Goal: Task Accomplishment & Management: Manage account settings

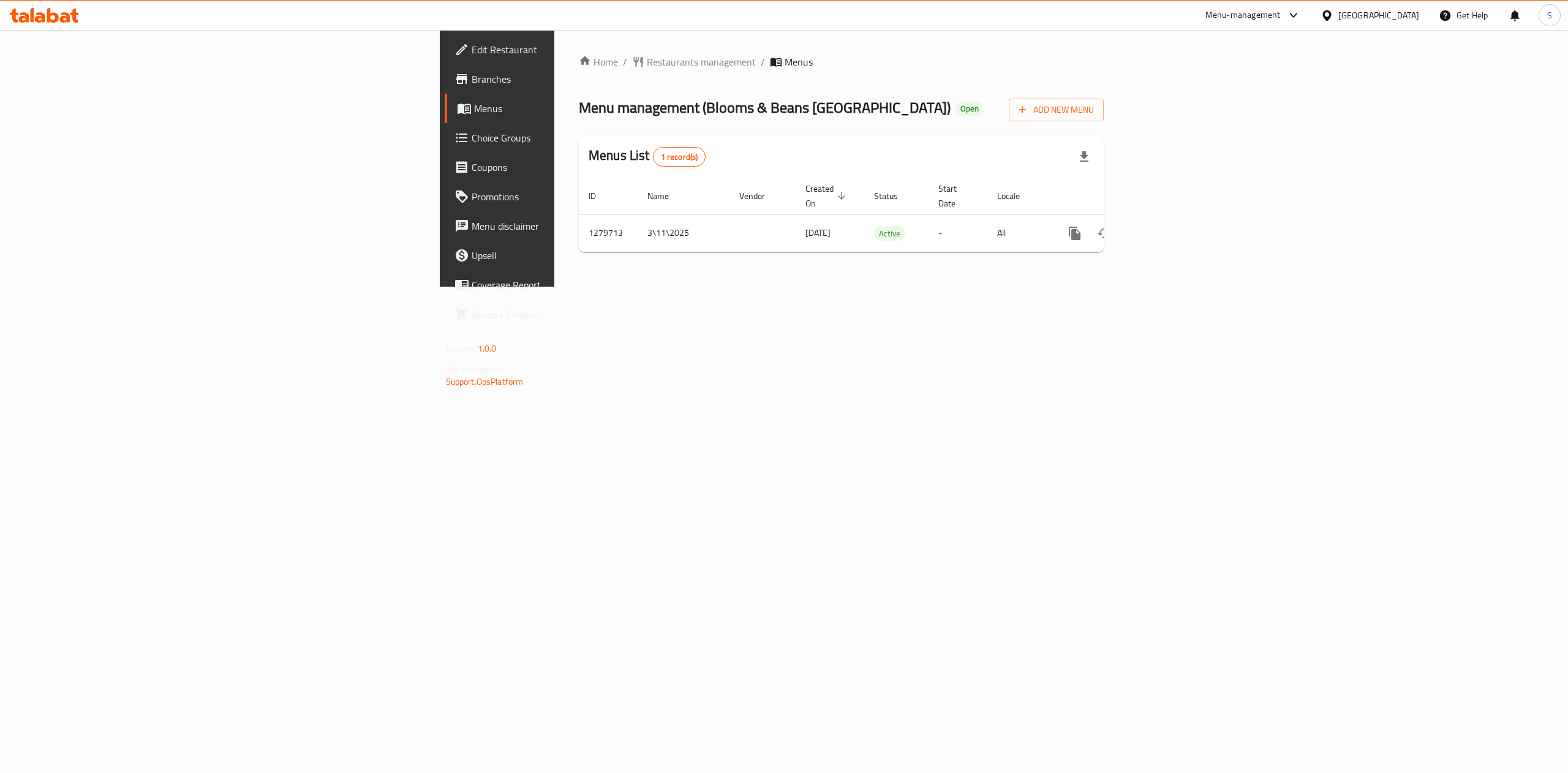
click at [1251, 15] on div "Menu-management" at bounding box center [1243, 15] width 75 height 15
click at [1196, 196] on div "Restaurant-Management" at bounding box center [1177, 186] width 116 height 28
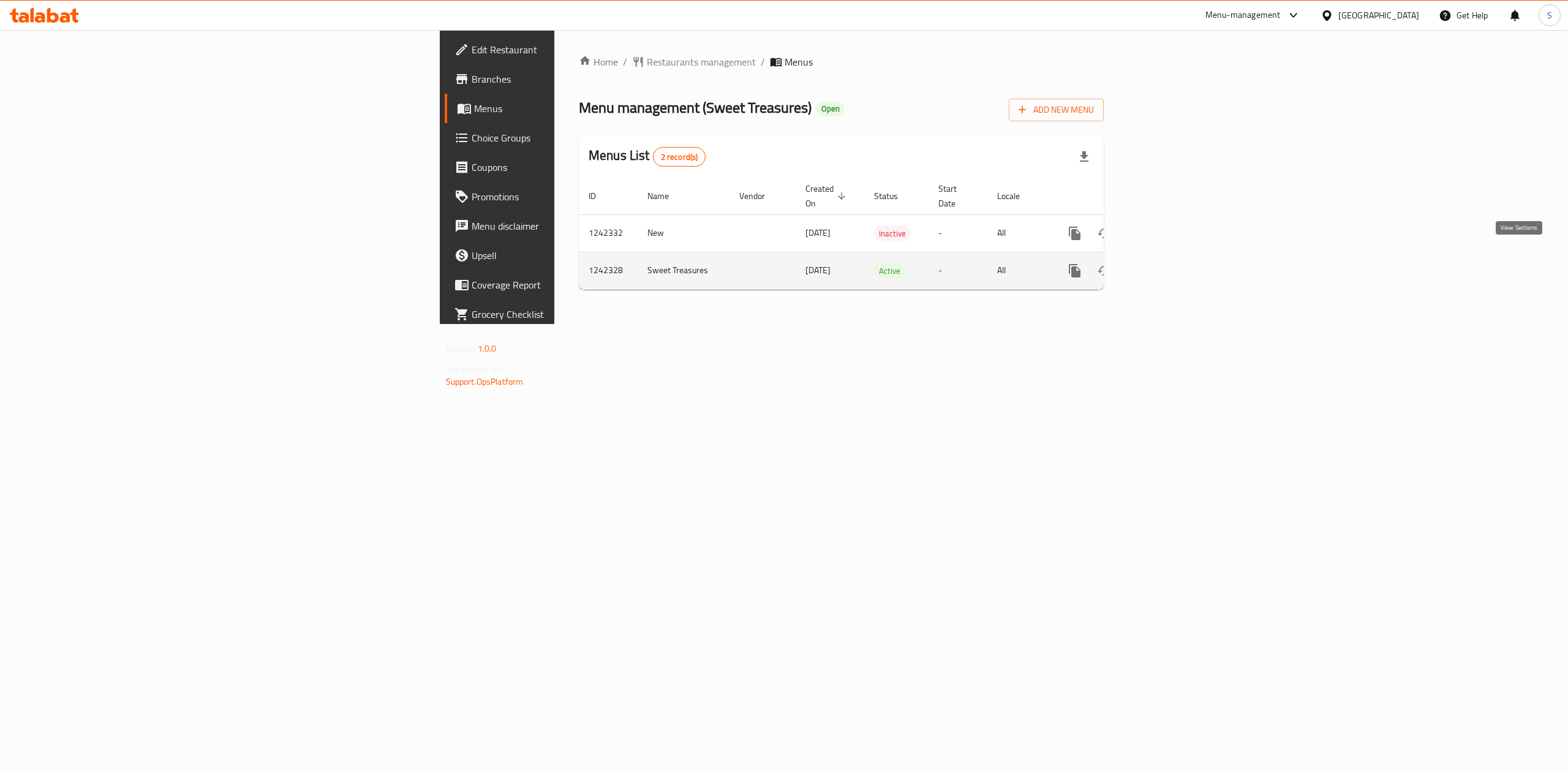
click at [1171, 264] on icon "enhanced table" at bounding box center [1163, 271] width 15 height 15
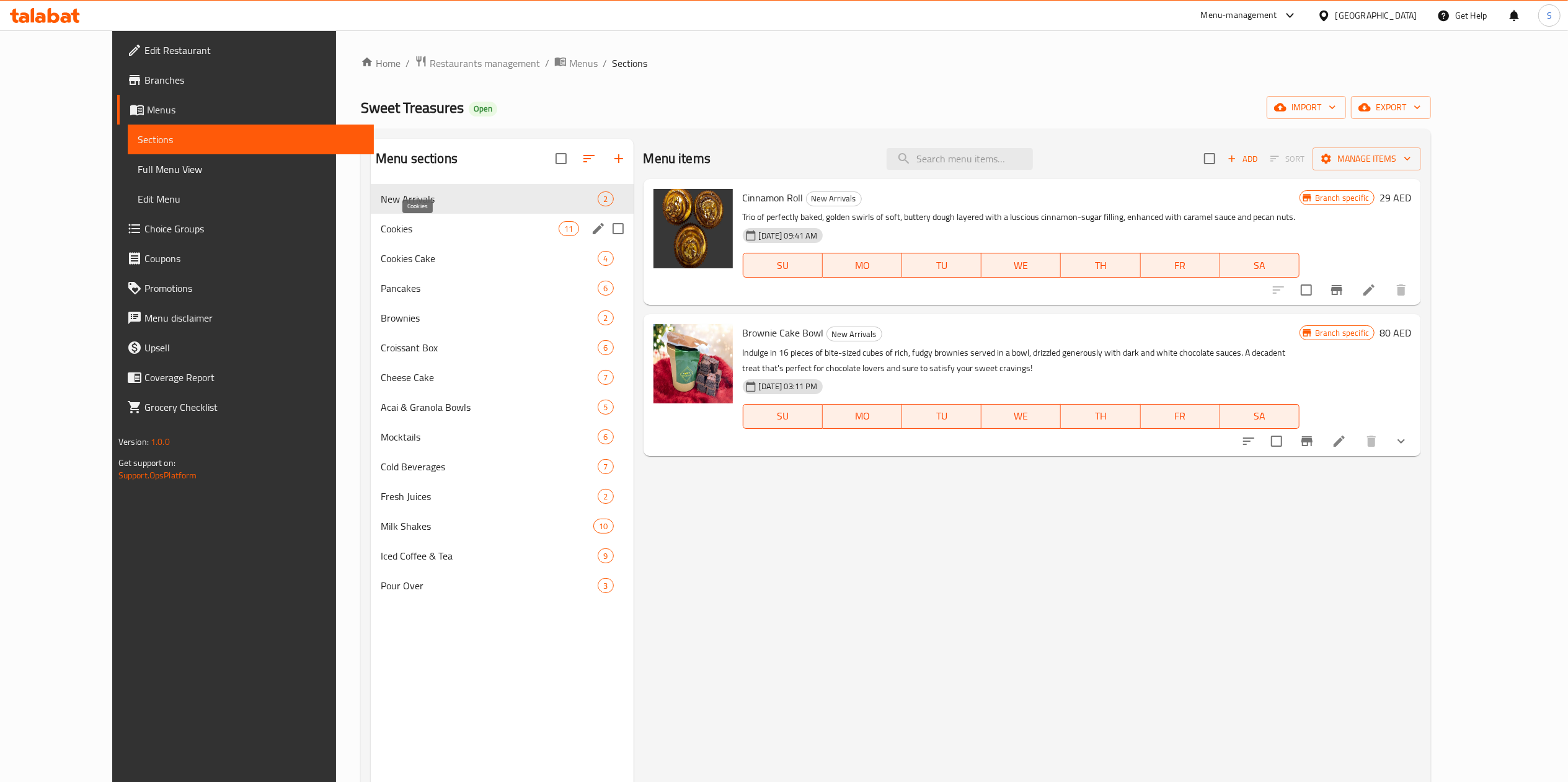
click at [435, 232] on span "Cookies" at bounding box center [469, 228] width 178 height 15
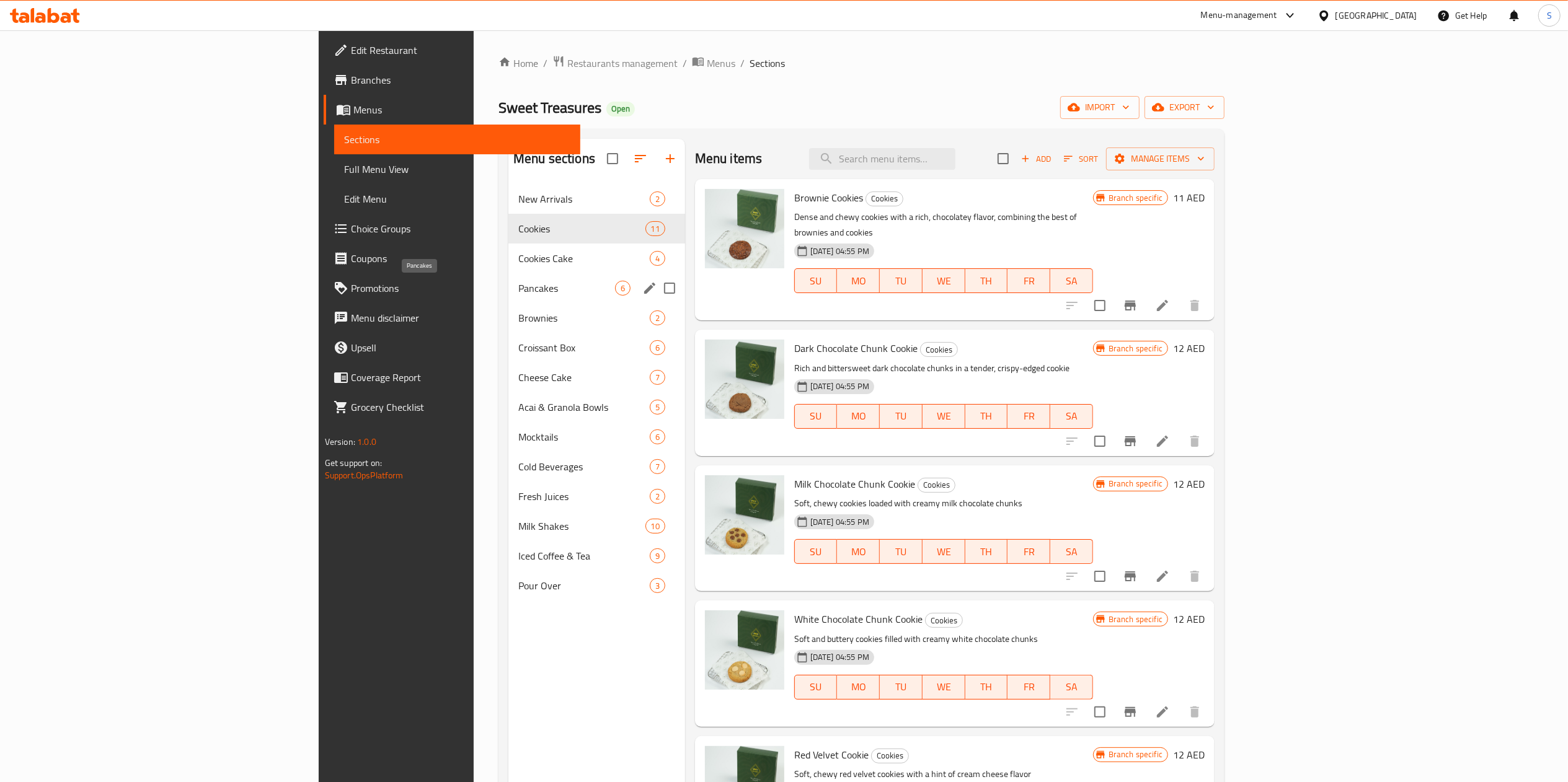
click at [519, 285] on span "Pancakes" at bounding box center [567, 288] width 97 height 15
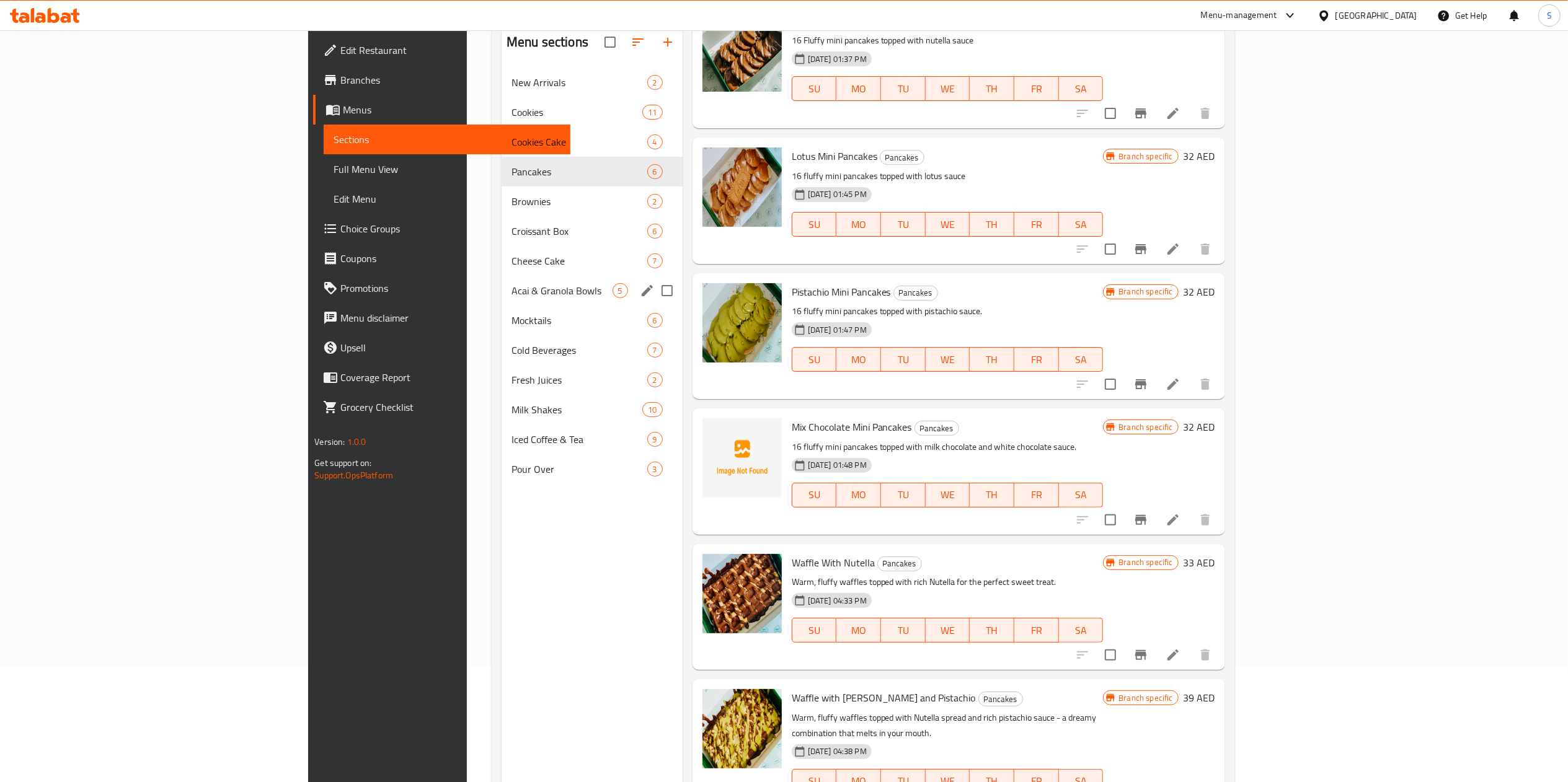
scroll to position [19, 0]
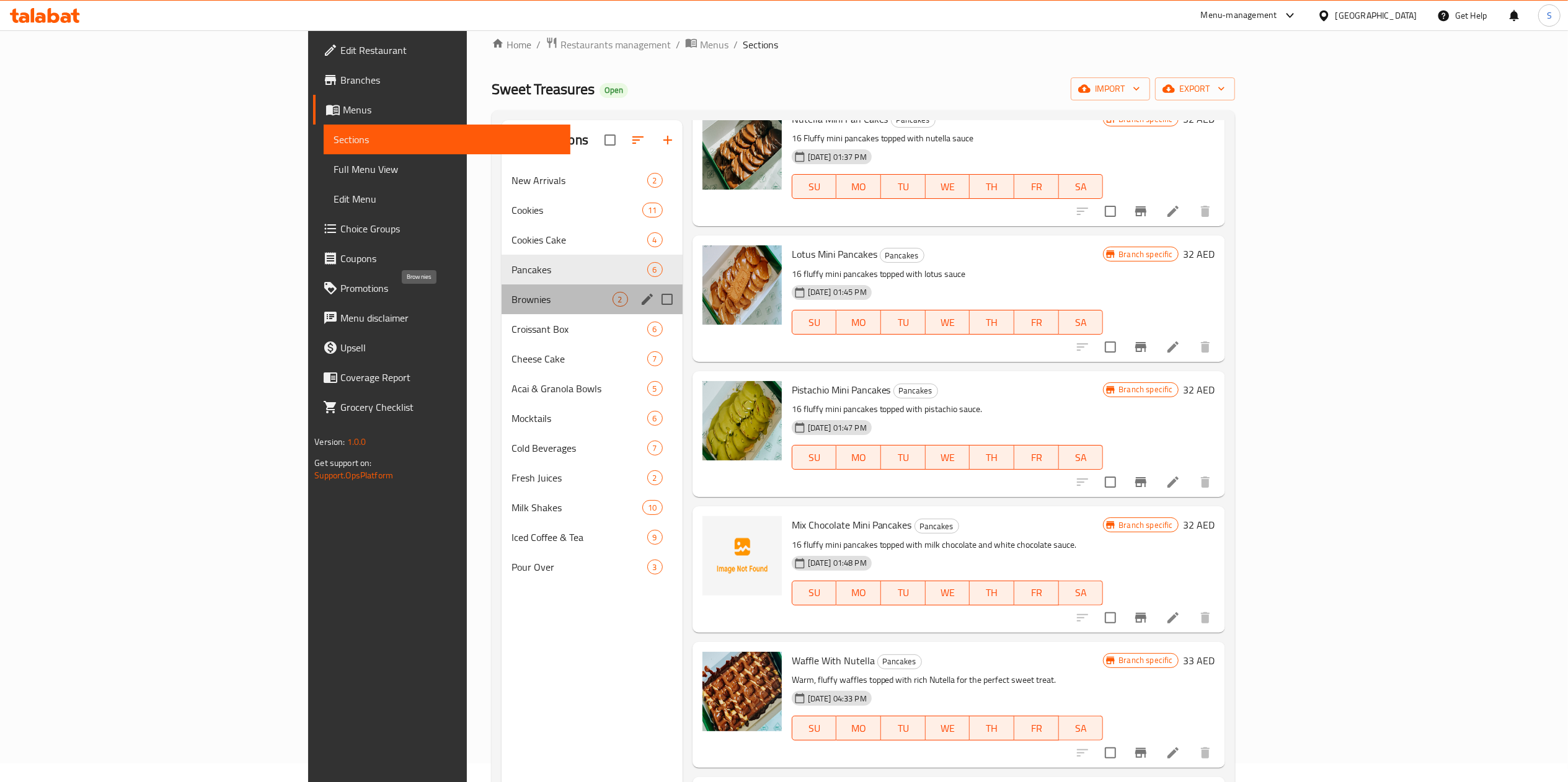
click at [511, 301] on span "Brownies" at bounding box center [561, 299] width 101 height 15
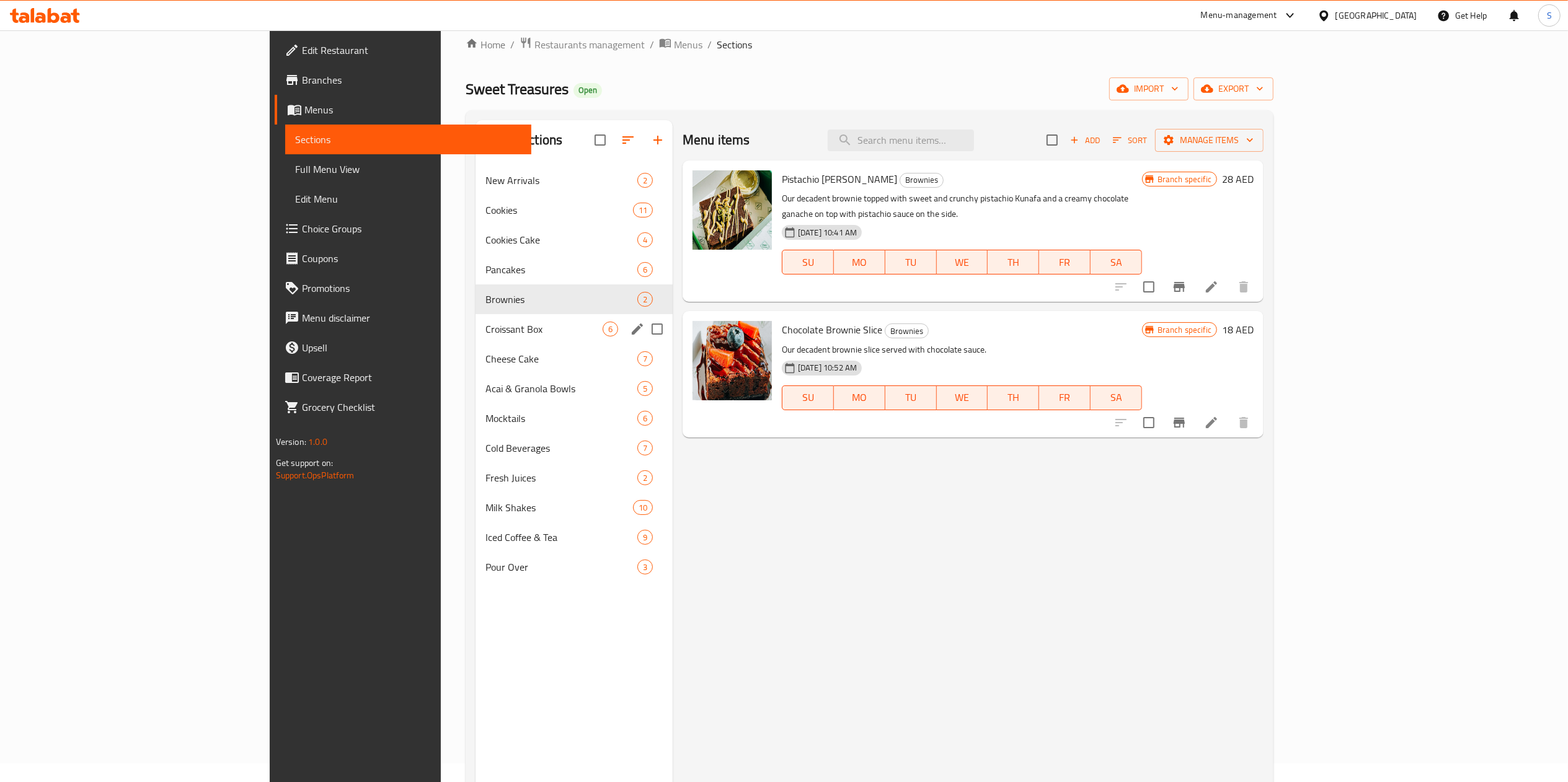
click at [476, 341] on div "Croissant Box 6" at bounding box center [574, 329] width 197 height 30
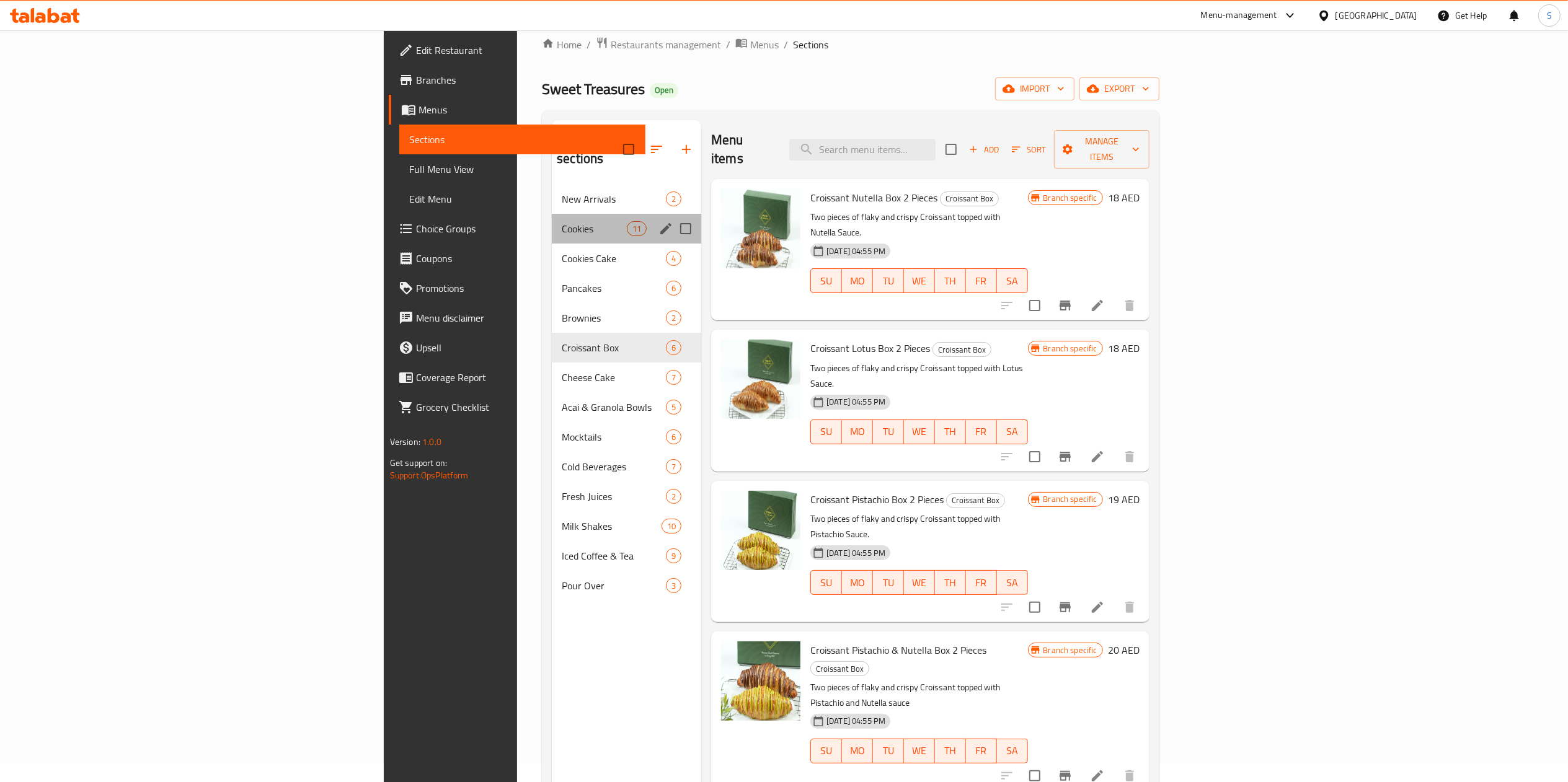
click at [552, 223] on div "Cookies 11" at bounding box center [627, 229] width 150 height 30
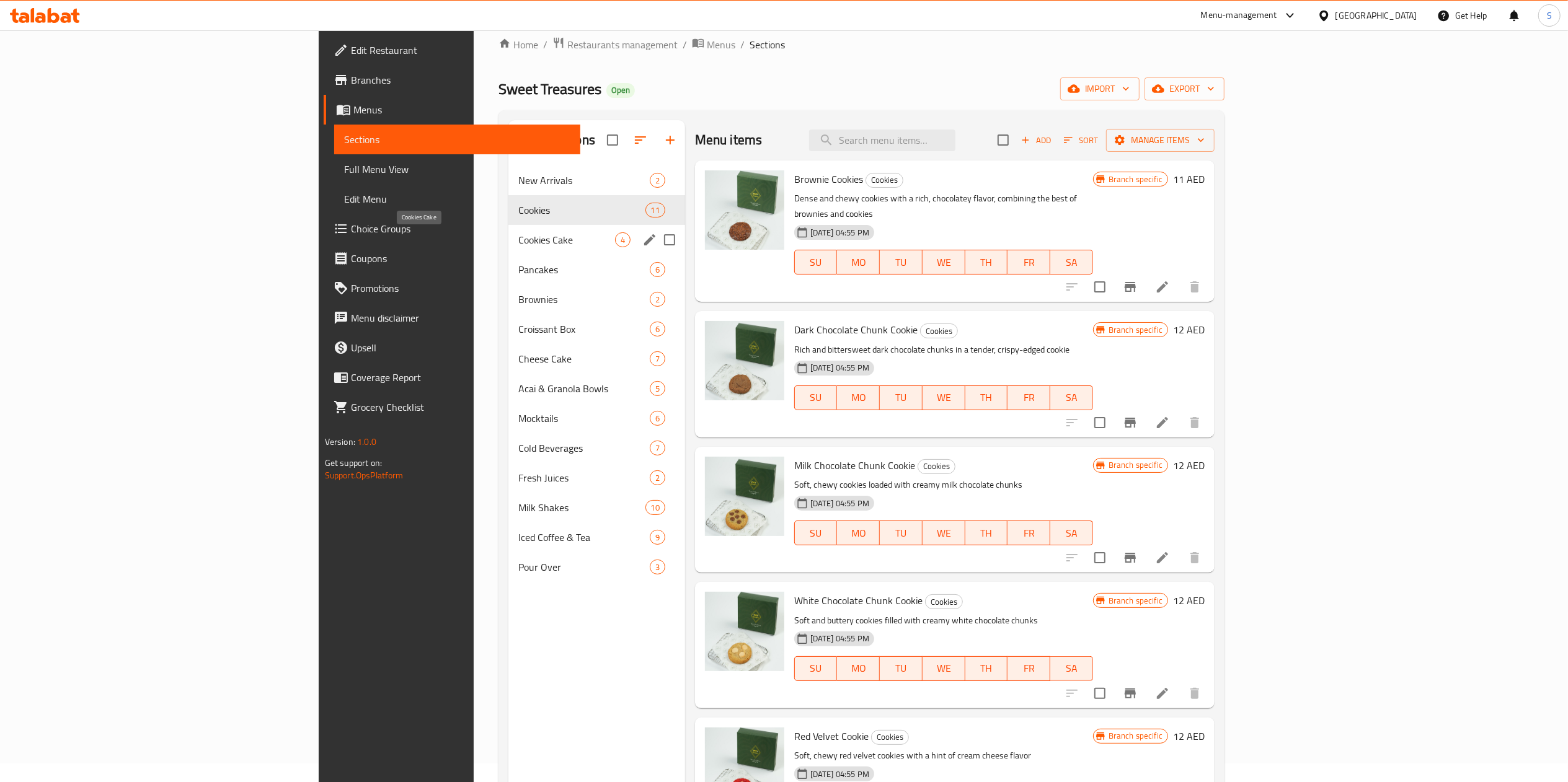
click at [519, 237] on span "Cookies Cake" at bounding box center [567, 239] width 97 height 15
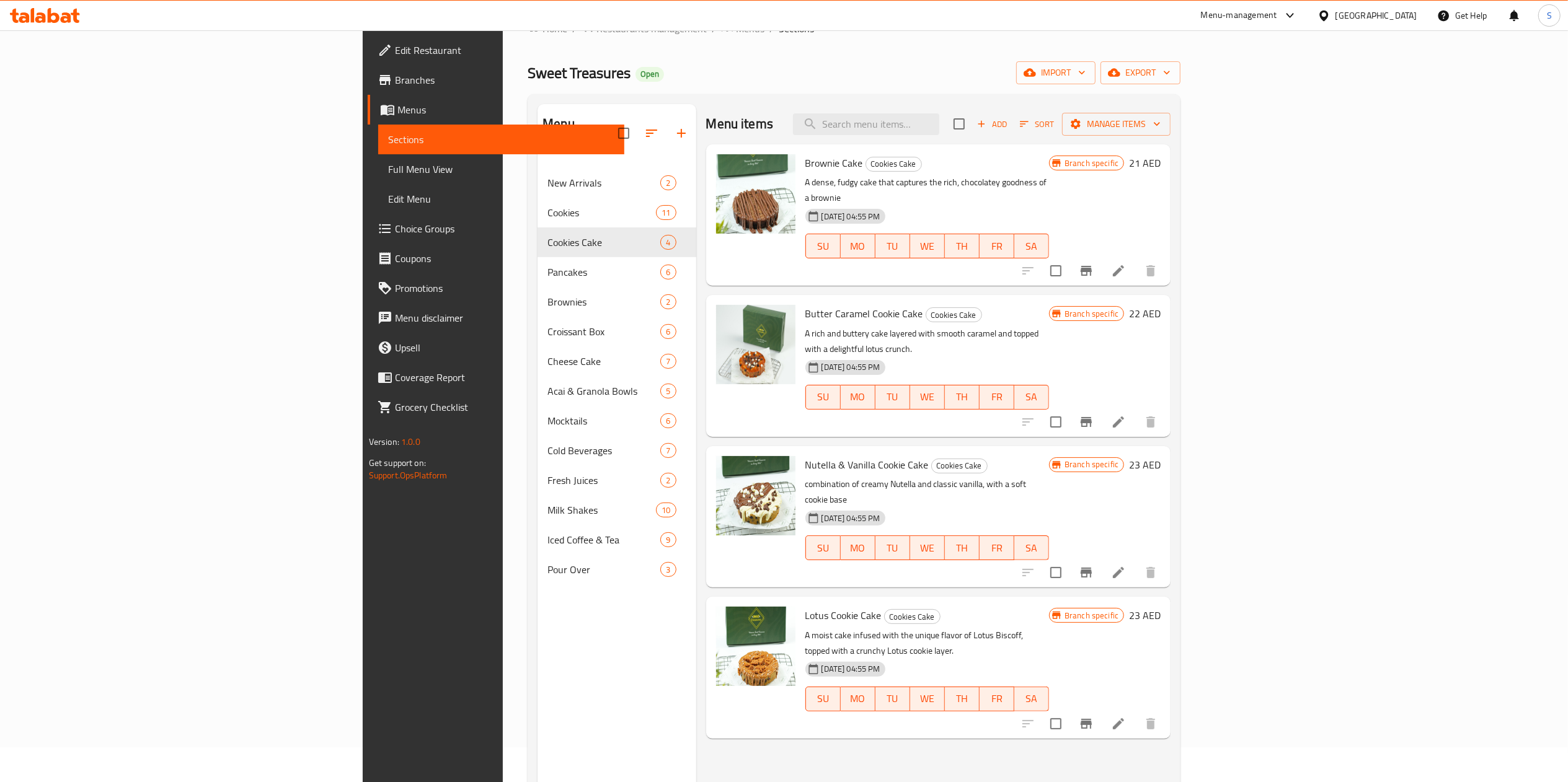
scroll to position [30, 0]
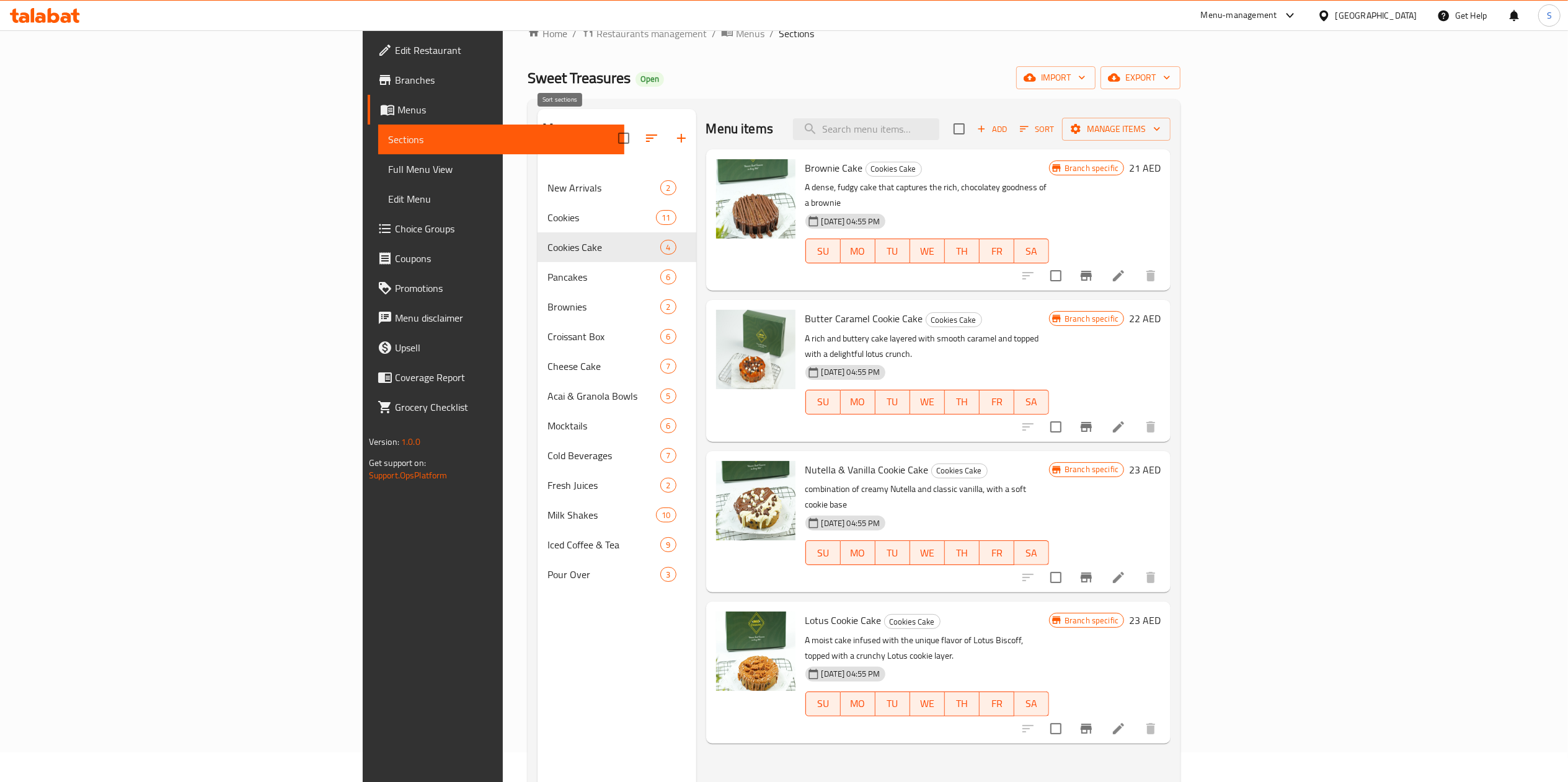
click at [644, 131] on icon "button" at bounding box center [651, 138] width 15 height 15
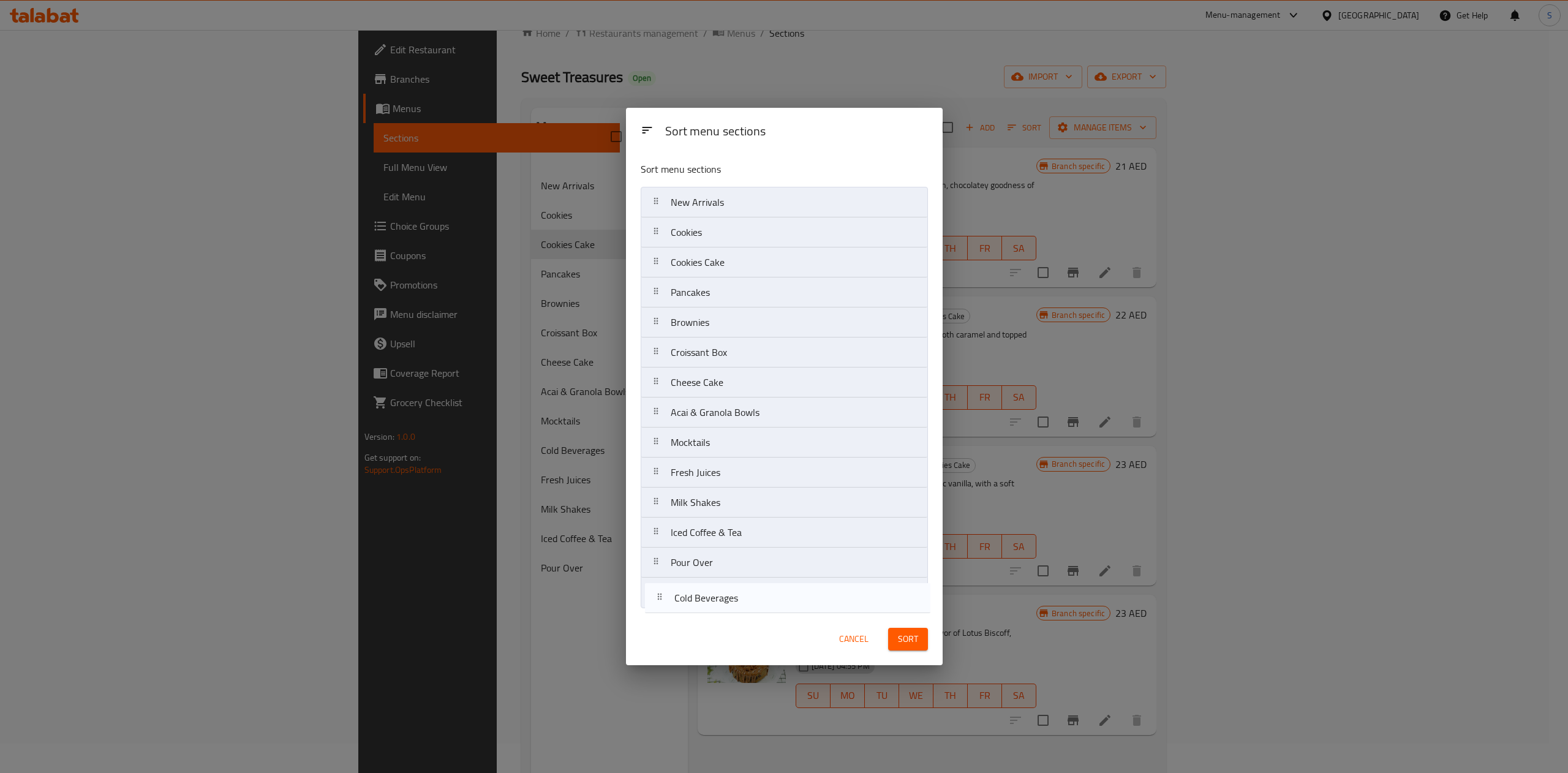
drag, startPoint x: 732, startPoint y: 486, endPoint x: 733, endPoint y: 621, distance: 135.0
click at [733, 621] on div "Sort menu sections Sort menu sections New Arrivals Cookies Cookies Cake Pancake…" at bounding box center [784, 386] width 317 height 558
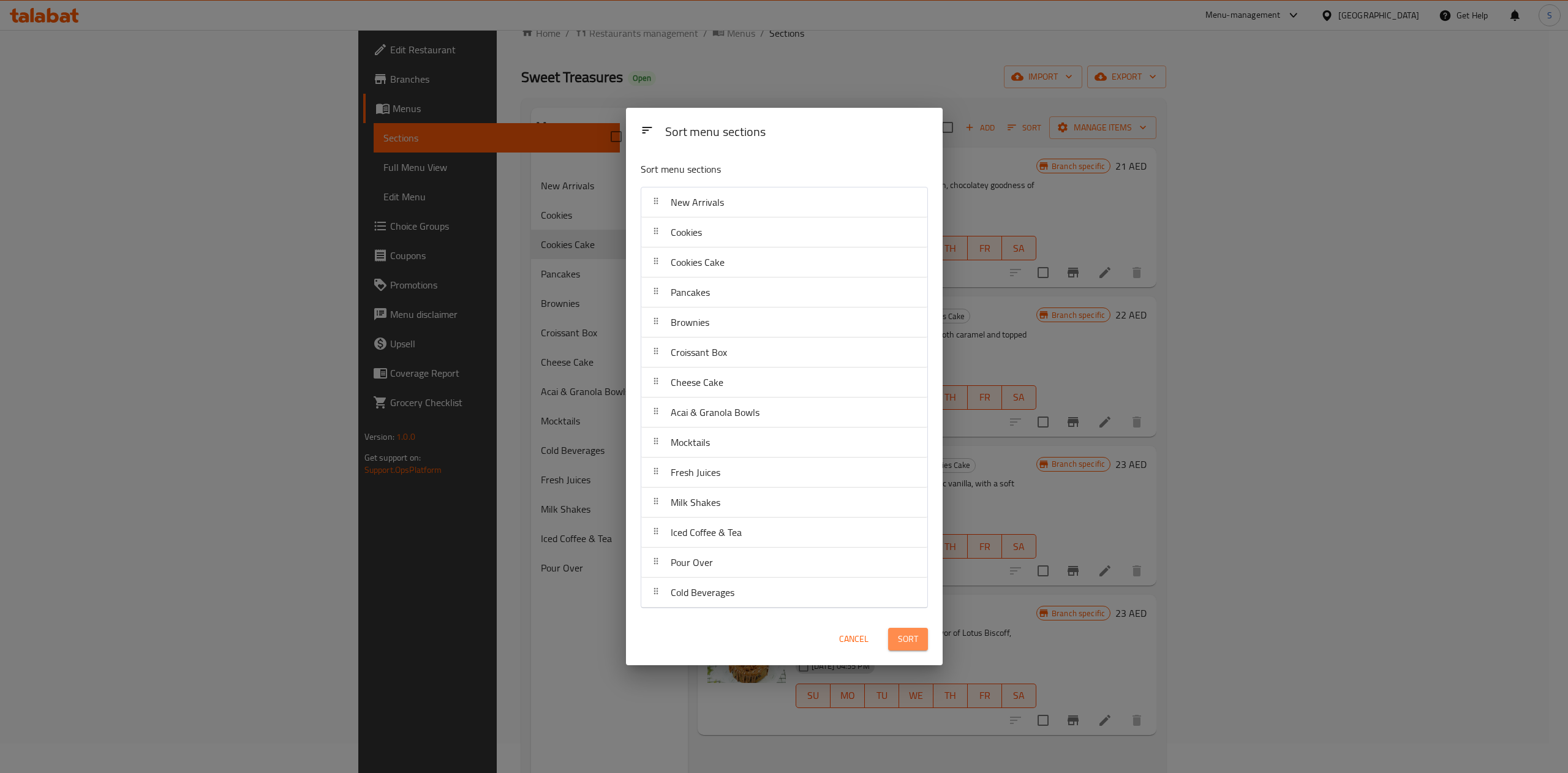
click at [910, 644] on span "Sort" at bounding box center [908, 639] width 20 height 15
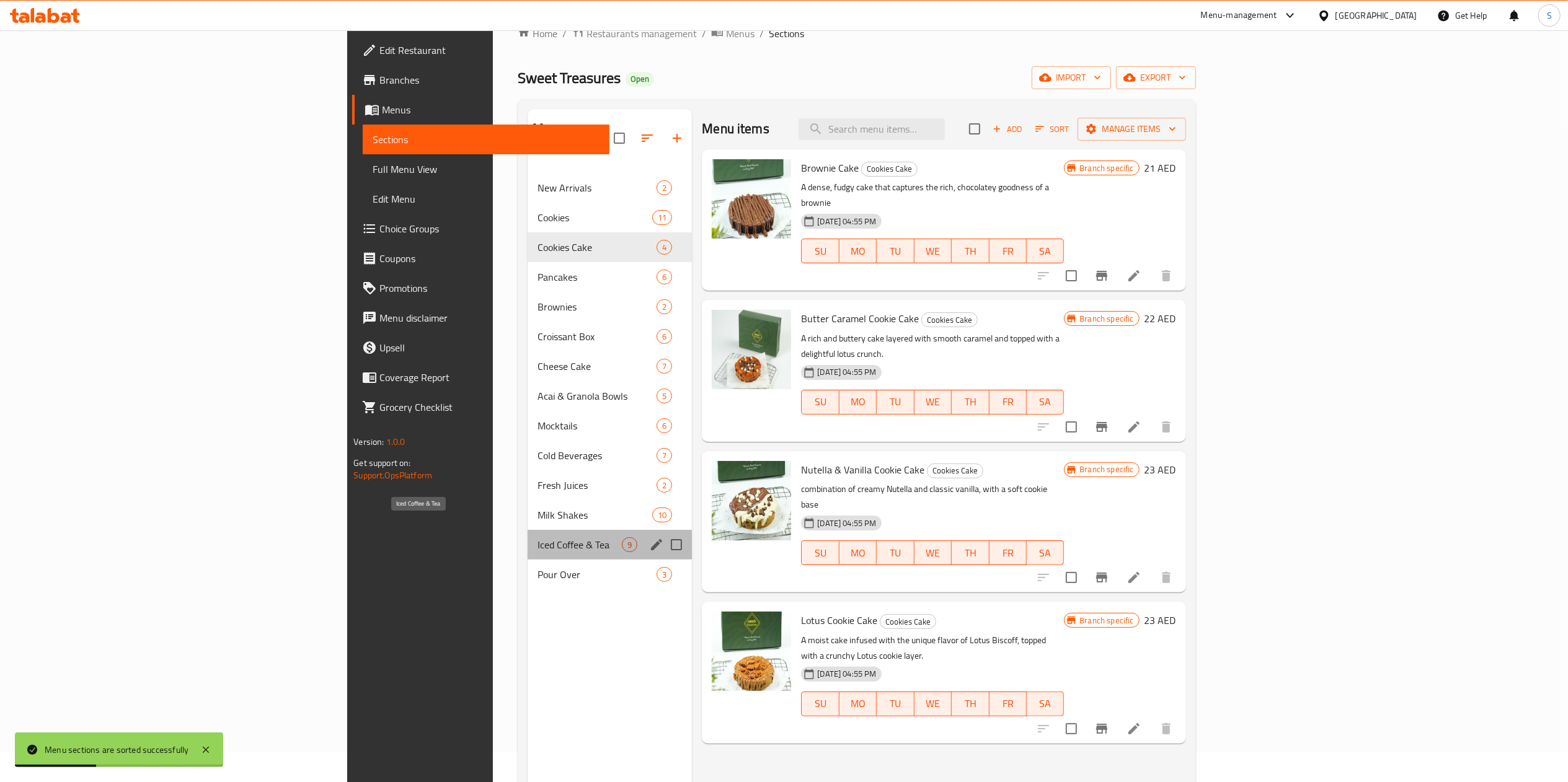
click at [537, 537] on span "Iced Coffee & Tea" at bounding box center [580, 545] width 85 height 15
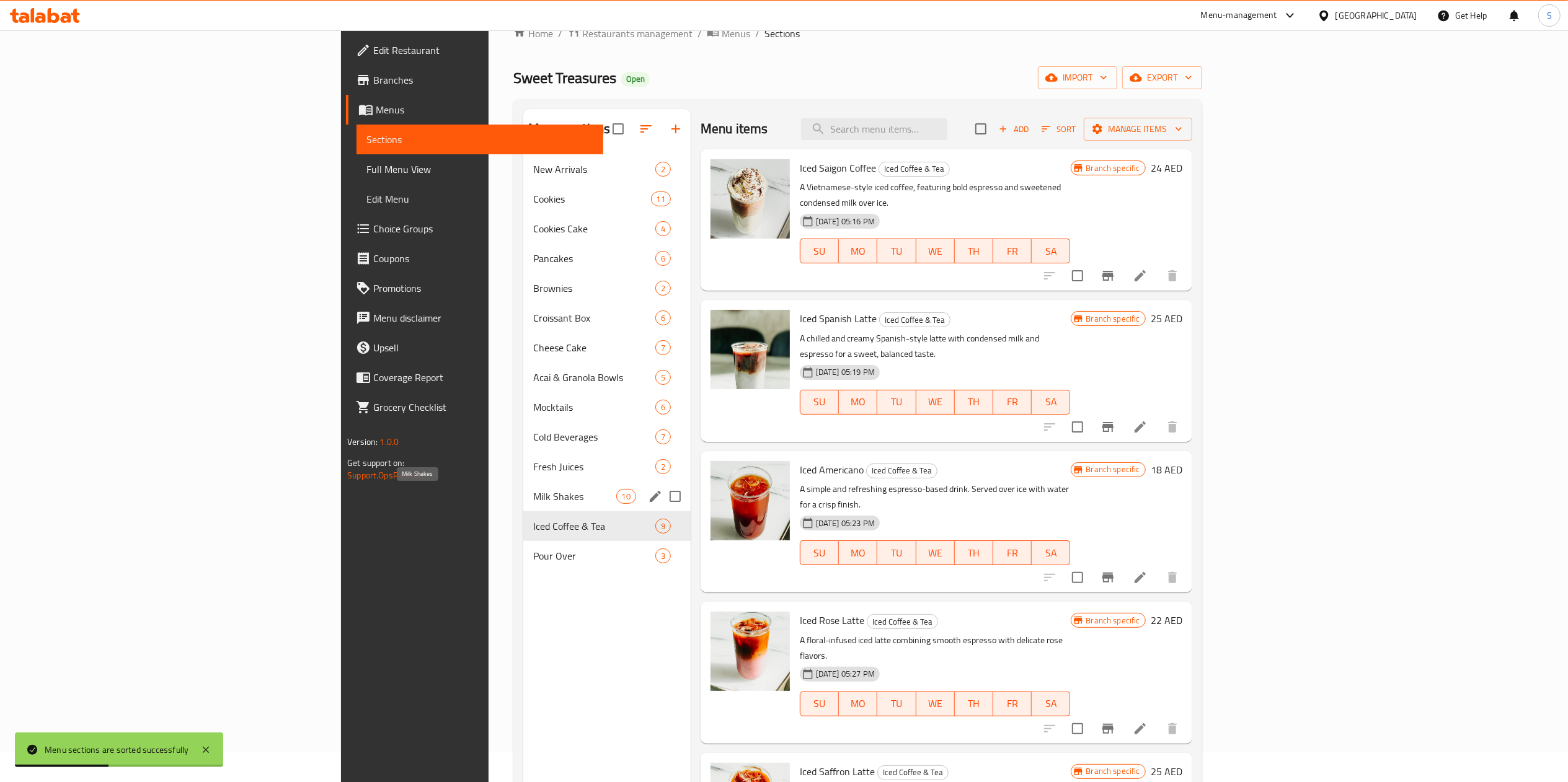
click at [533, 491] on span "Milk Shakes" at bounding box center [574, 496] width 83 height 15
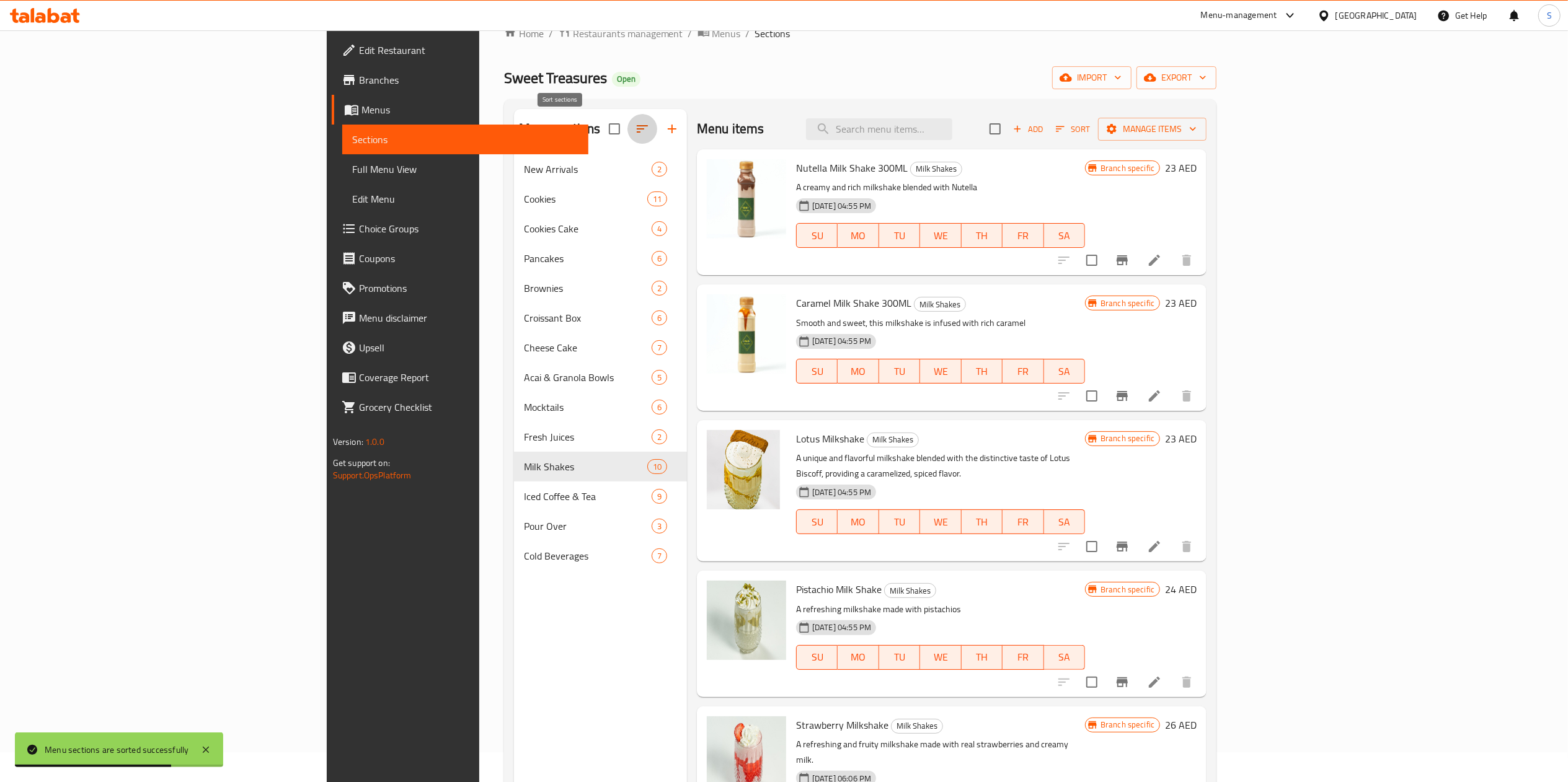
click at [627, 138] on button "button" at bounding box center [642, 129] width 30 height 30
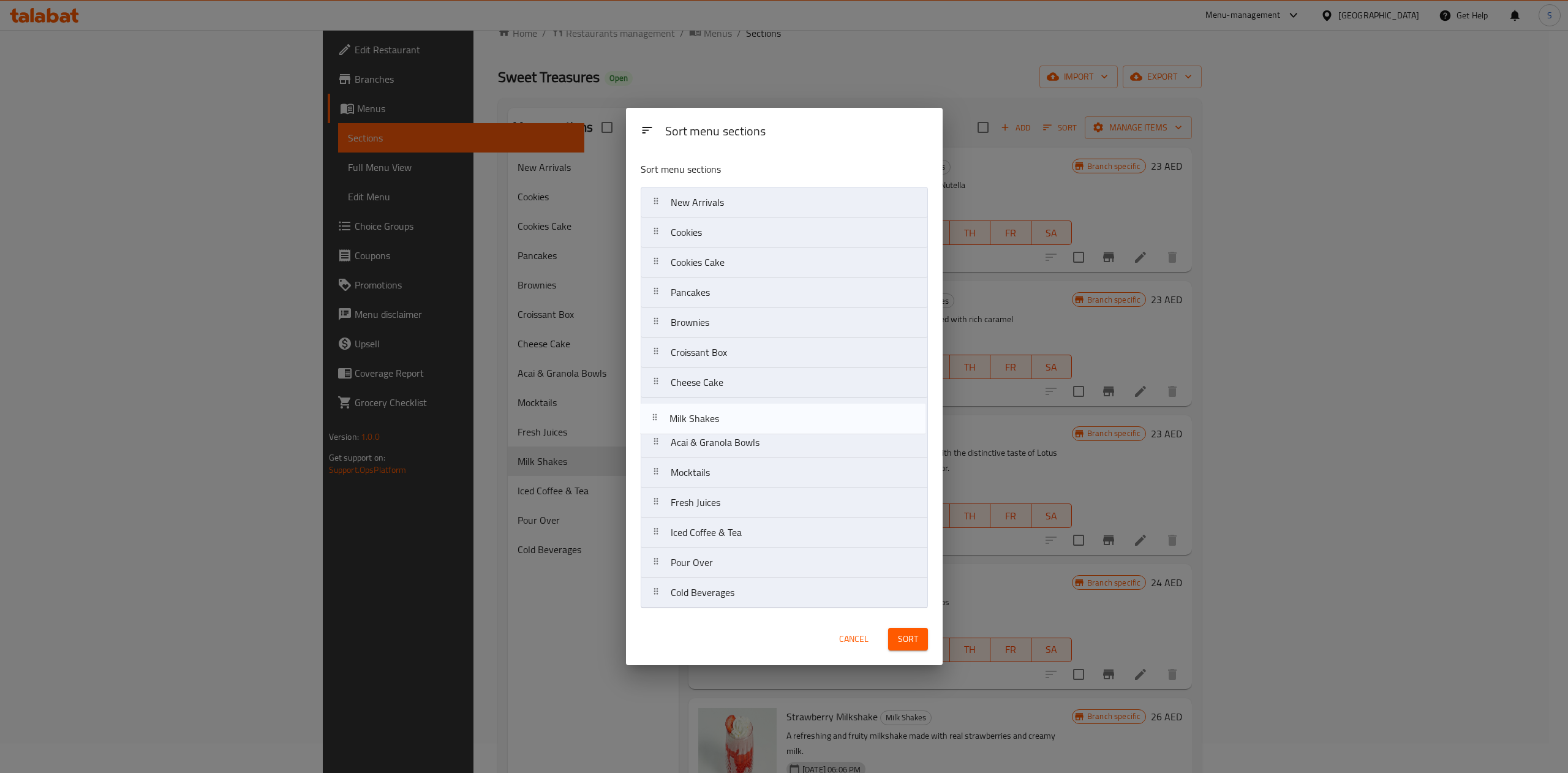
drag, startPoint x: 699, startPoint y: 511, endPoint x: 697, endPoint y: 421, distance: 90.0
click at [697, 421] on nav "New Arrivals Cookies Cookies Cake Pancakes Brownies Croissant Box Cheese Cake A…" at bounding box center [784, 398] width 287 height 422
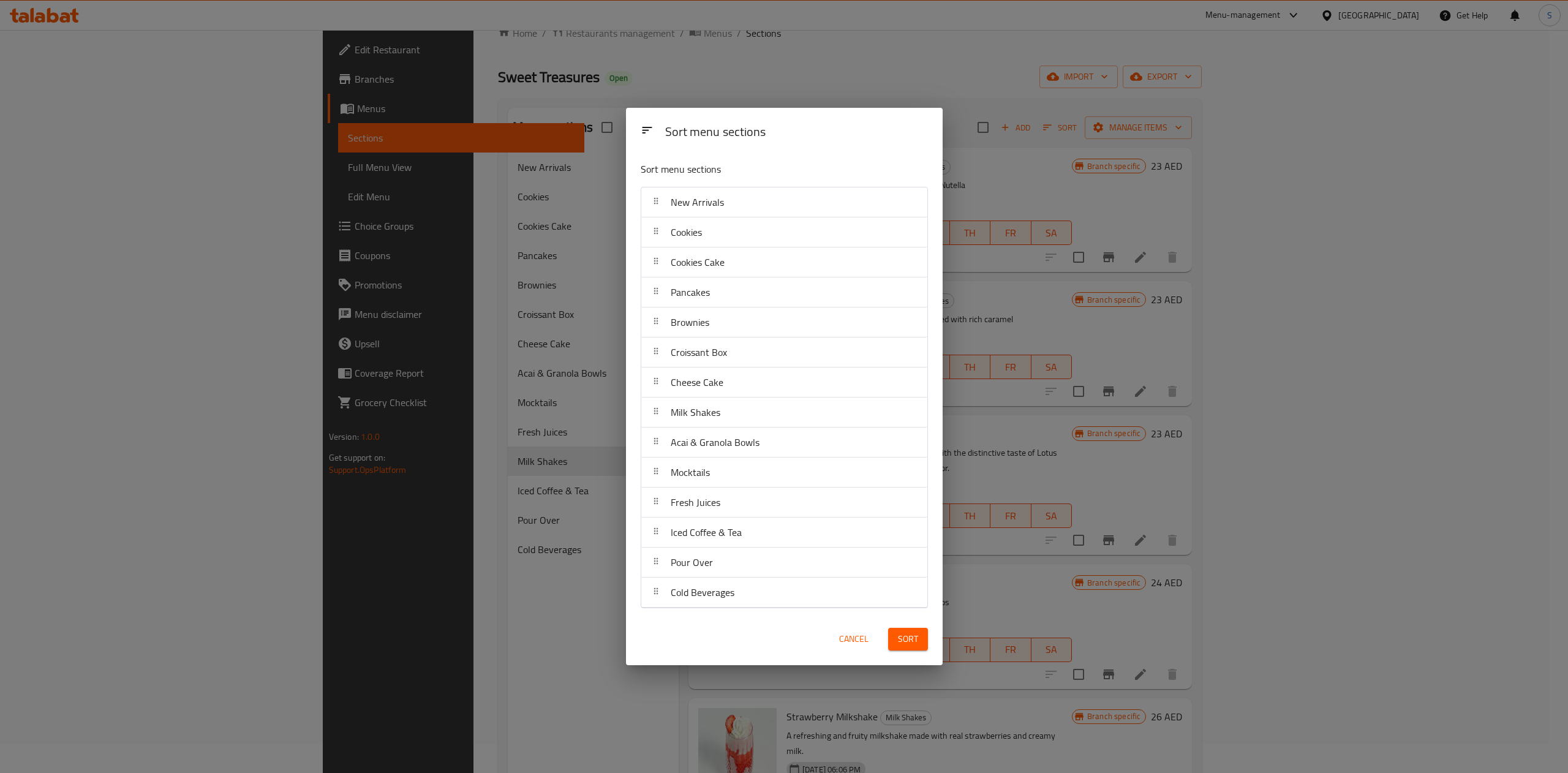
click at [729, 298] on div "Pancakes" at bounding box center [784, 293] width 276 height 30
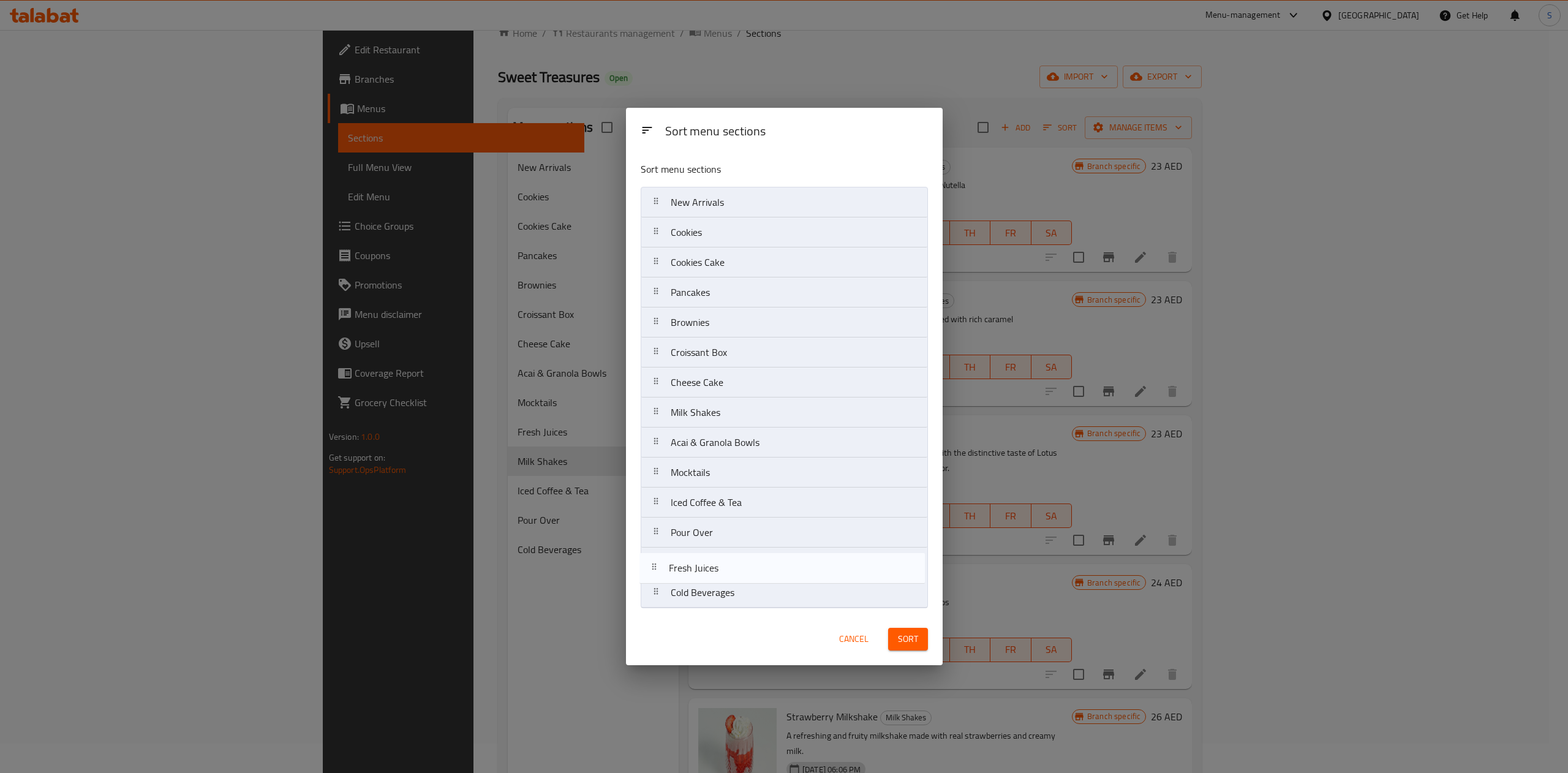
drag, startPoint x: 739, startPoint y: 509, endPoint x: 734, endPoint y: 590, distance: 81.2
click at [734, 590] on nav "New Arrivals Cookies Cookies Cake Pancakes Brownies Croissant Box Cheese Cake M…" at bounding box center [784, 398] width 287 height 422
drag, startPoint x: 726, startPoint y: 541, endPoint x: 702, endPoint y: 413, distance: 130.2
click at [702, 413] on nav "New Arrivals Cookies Cookies Cake Pancakes Brownies Croissant Box Cheese Cake M…" at bounding box center [784, 398] width 287 height 422
drag, startPoint x: 773, startPoint y: 477, endPoint x: 768, endPoint y: 446, distance: 31.4
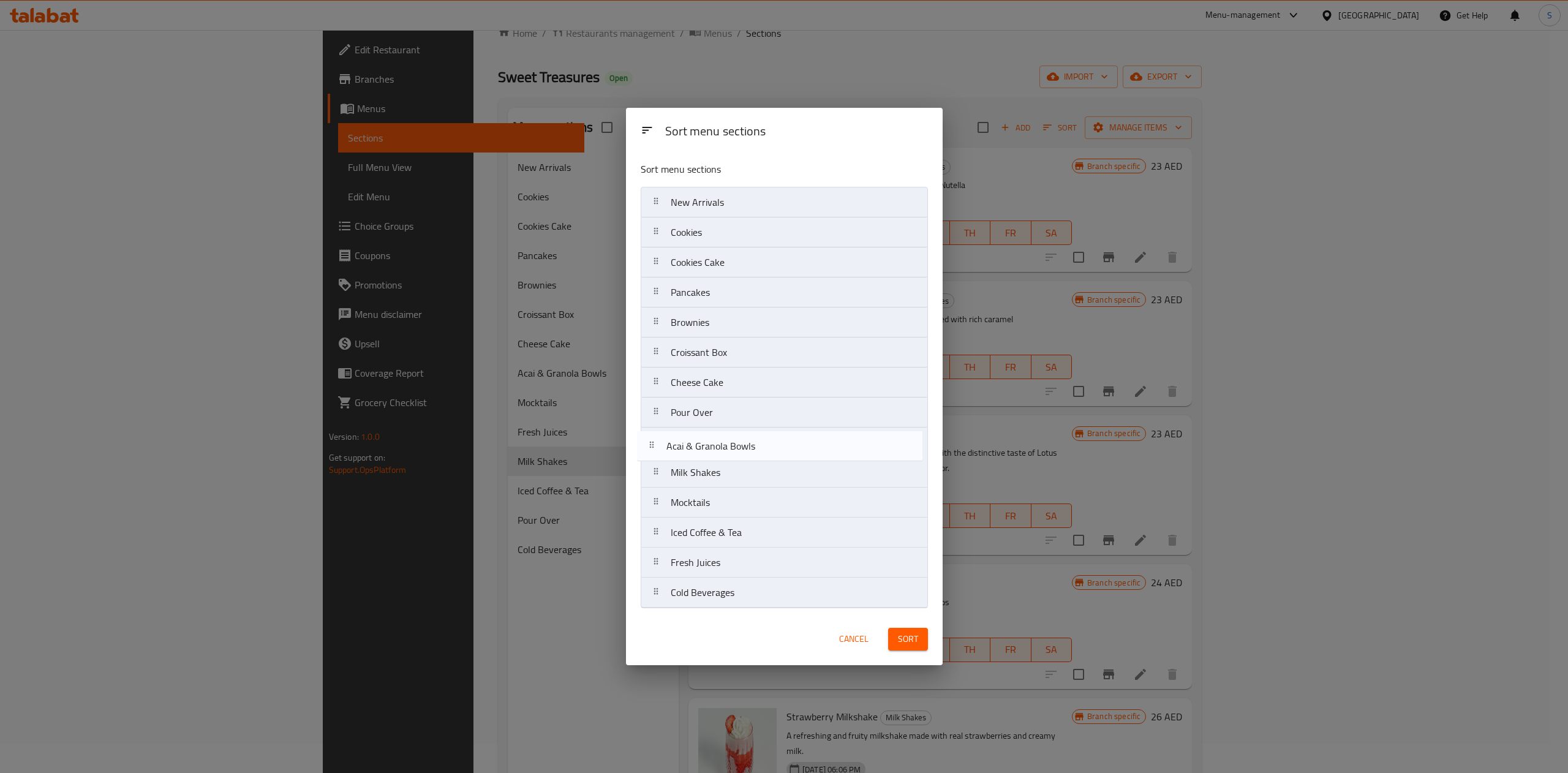
click at [768, 446] on nav "New Arrivals Cookies Cookies Cake Pancakes Brownies Croissant Box Cheese Cake P…" at bounding box center [784, 398] width 287 height 422
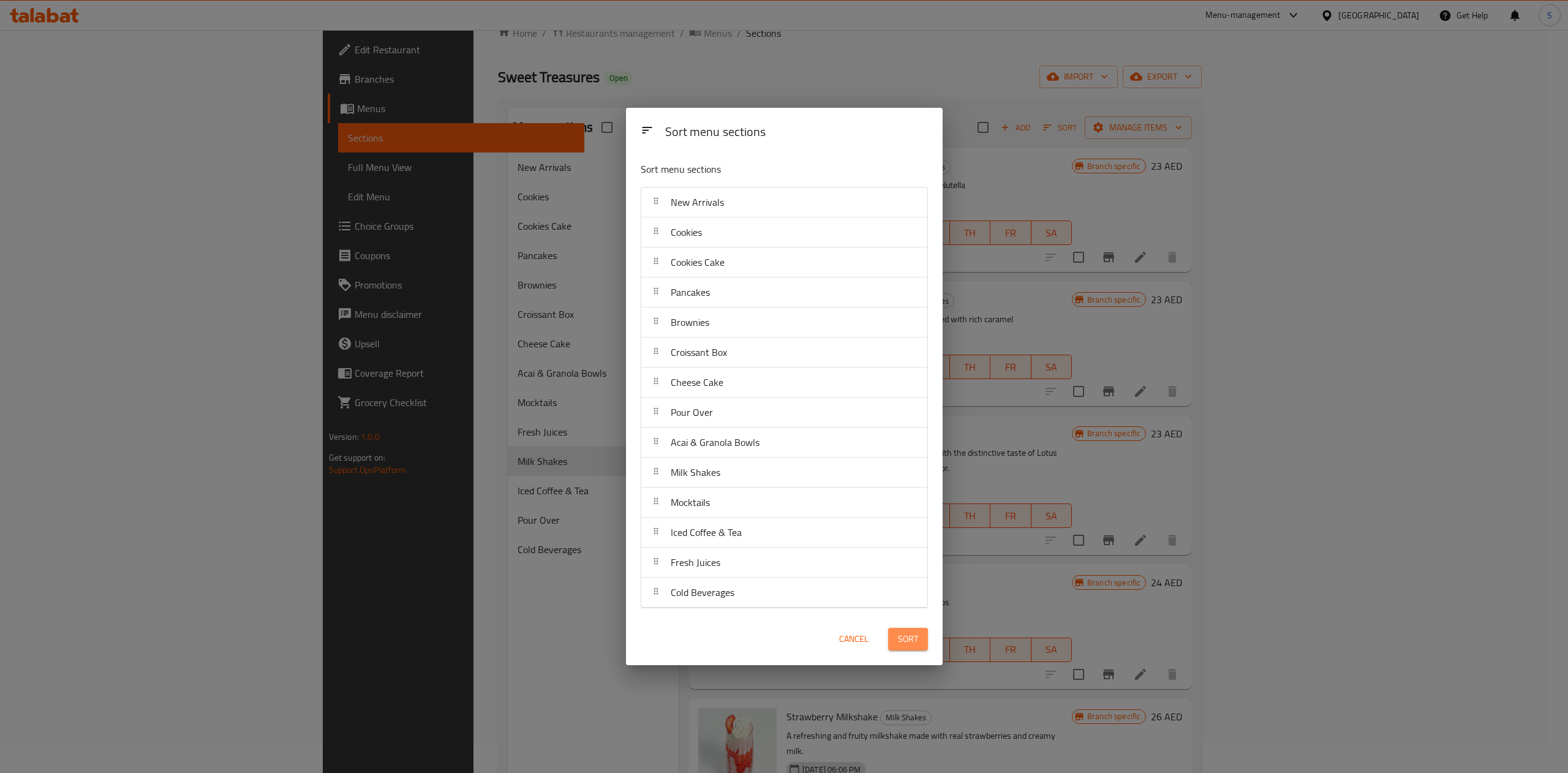
click at [907, 635] on span "Sort" at bounding box center [908, 639] width 20 height 15
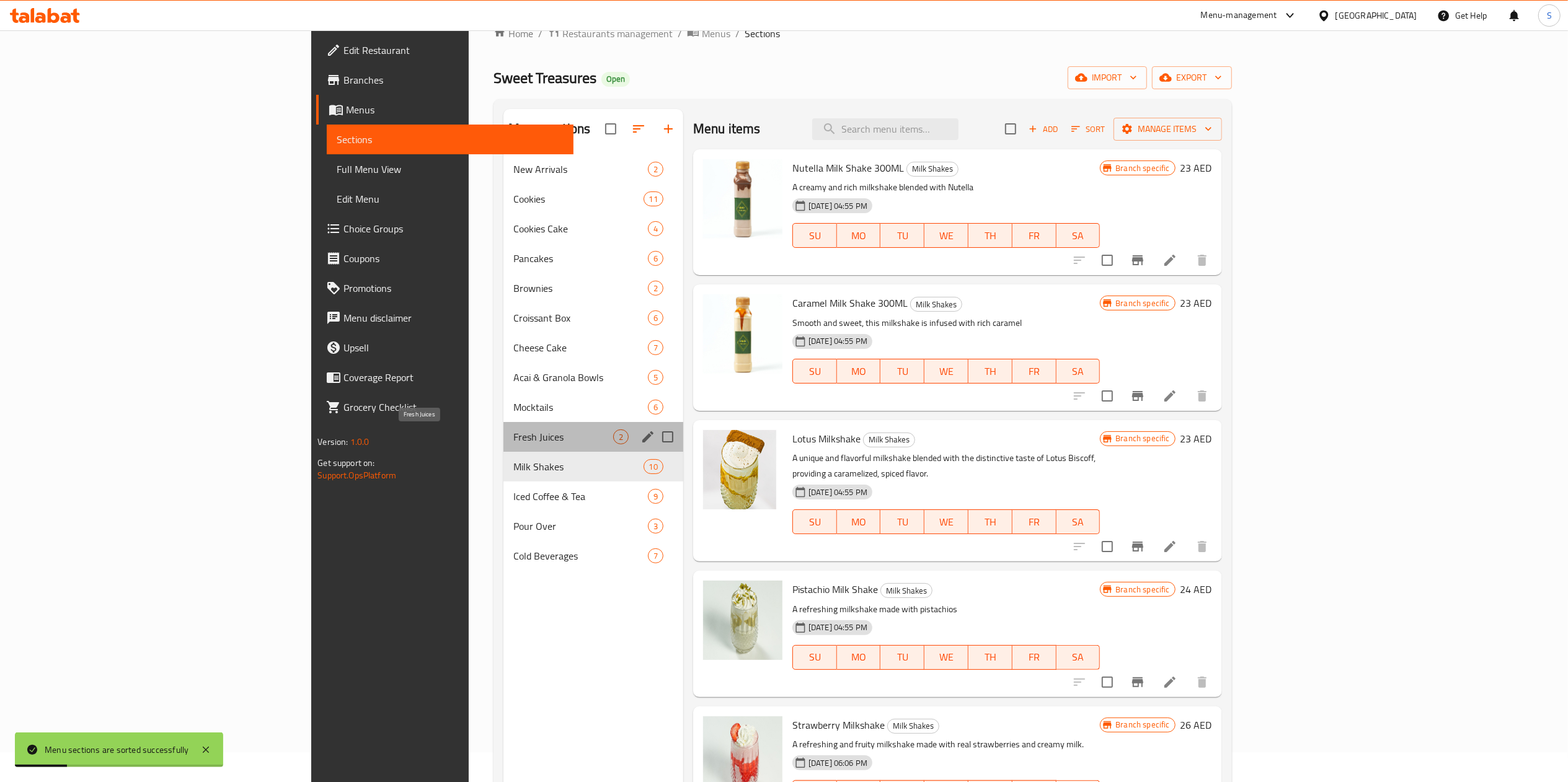
click at [513, 444] on span "Fresh Juices" at bounding box center [563, 437] width 99 height 15
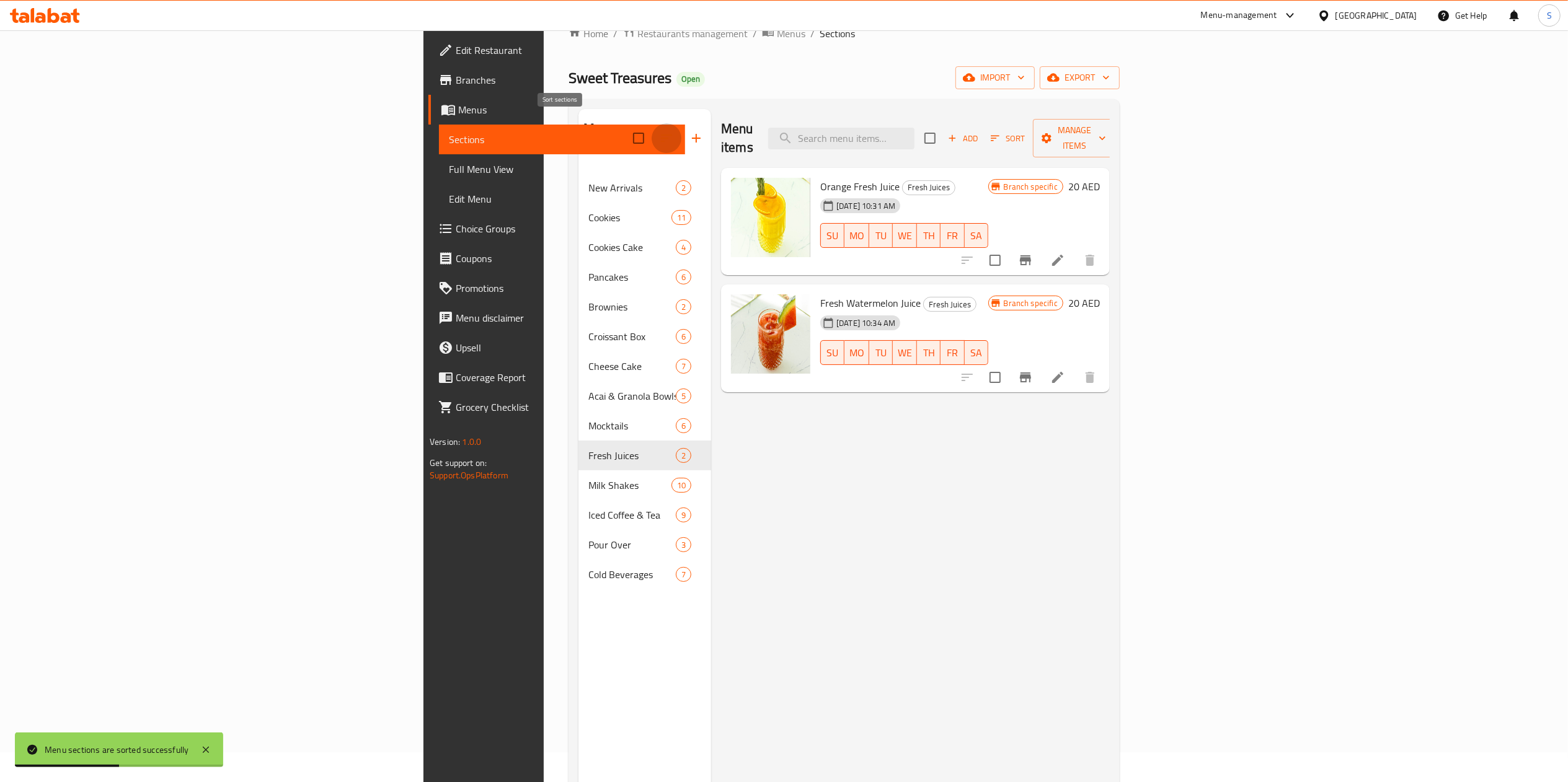
click at [659, 131] on icon "button" at bounding box center [666, 138] width 15 height 15
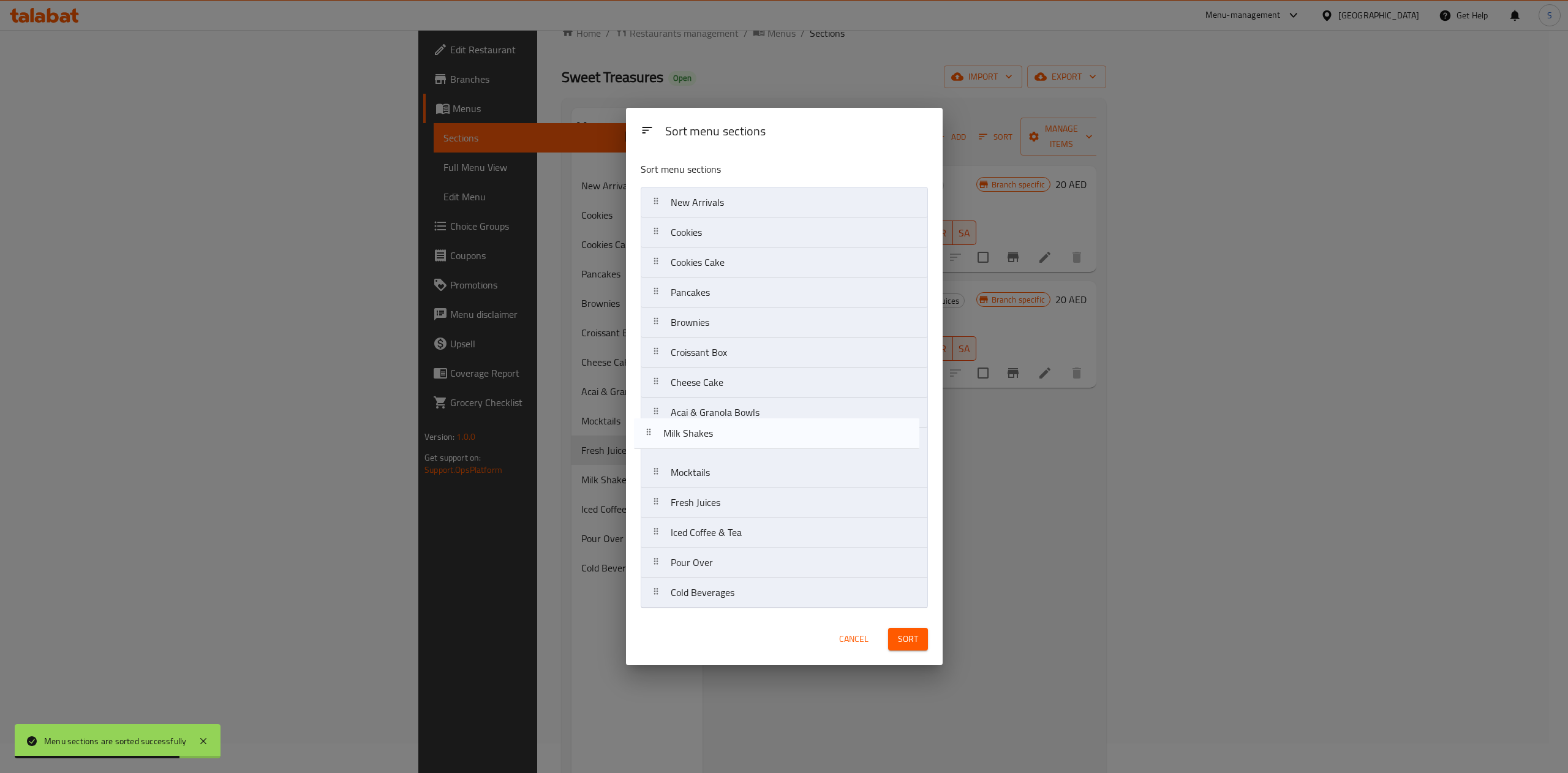
drag, startPoint x: 733, startPoint y: 512, endPoint x: 725, endPoint y: 441, distance: 71.4
click at [725, 441] on nav "New Arrivals Cookies Cookies Cake Pancakes Brownies Croissant Box Cheese Cake A…" at bounding box center [784, 398] width 287 height 422
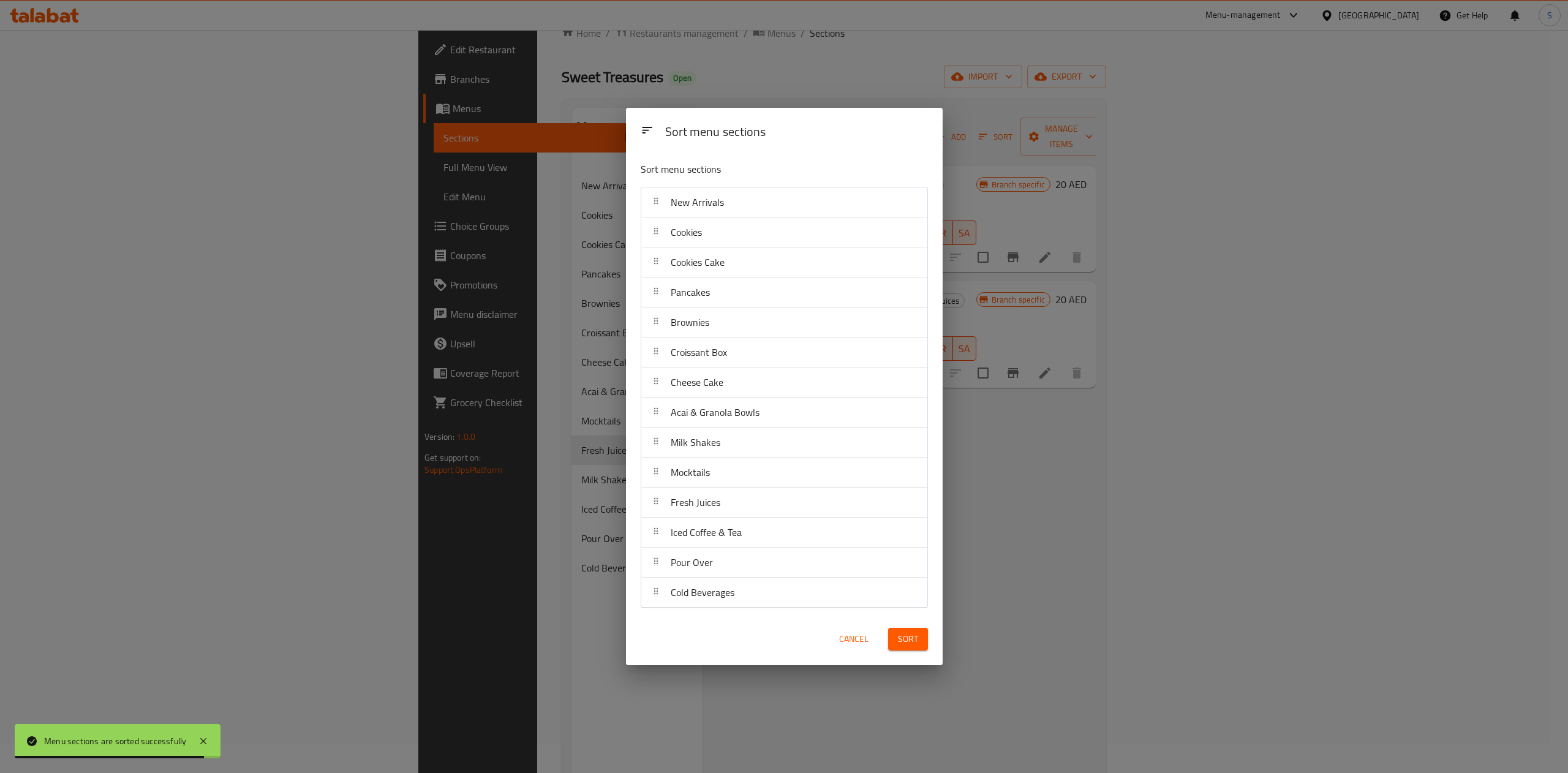
click at [902, 639] on span "Sort" at bounding box center [908, 639] width 20 height 15
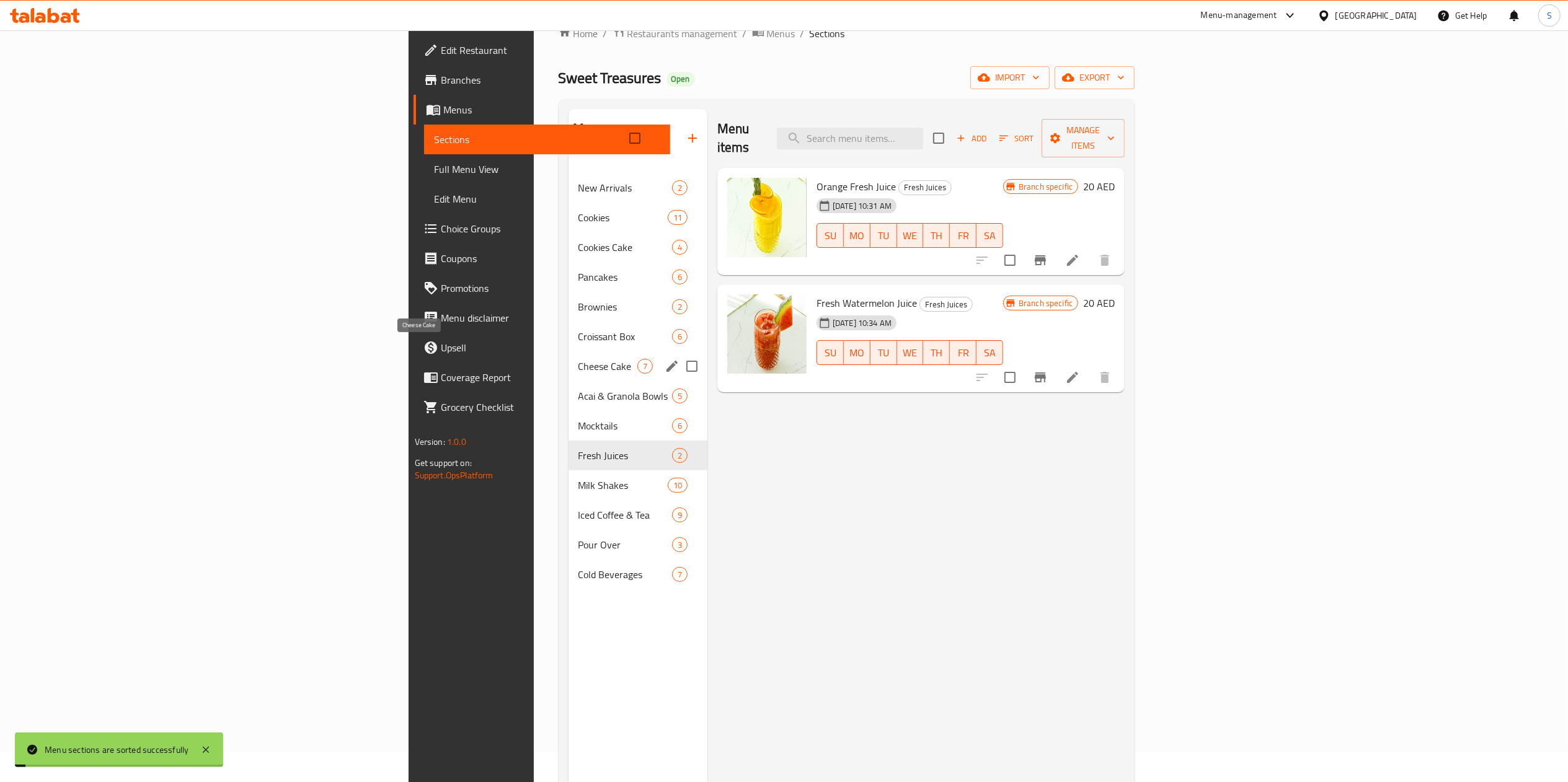
click at [578, 388] on span "Acai & Granola Bowls" at bounding box center [625, 396] width 94 height 15
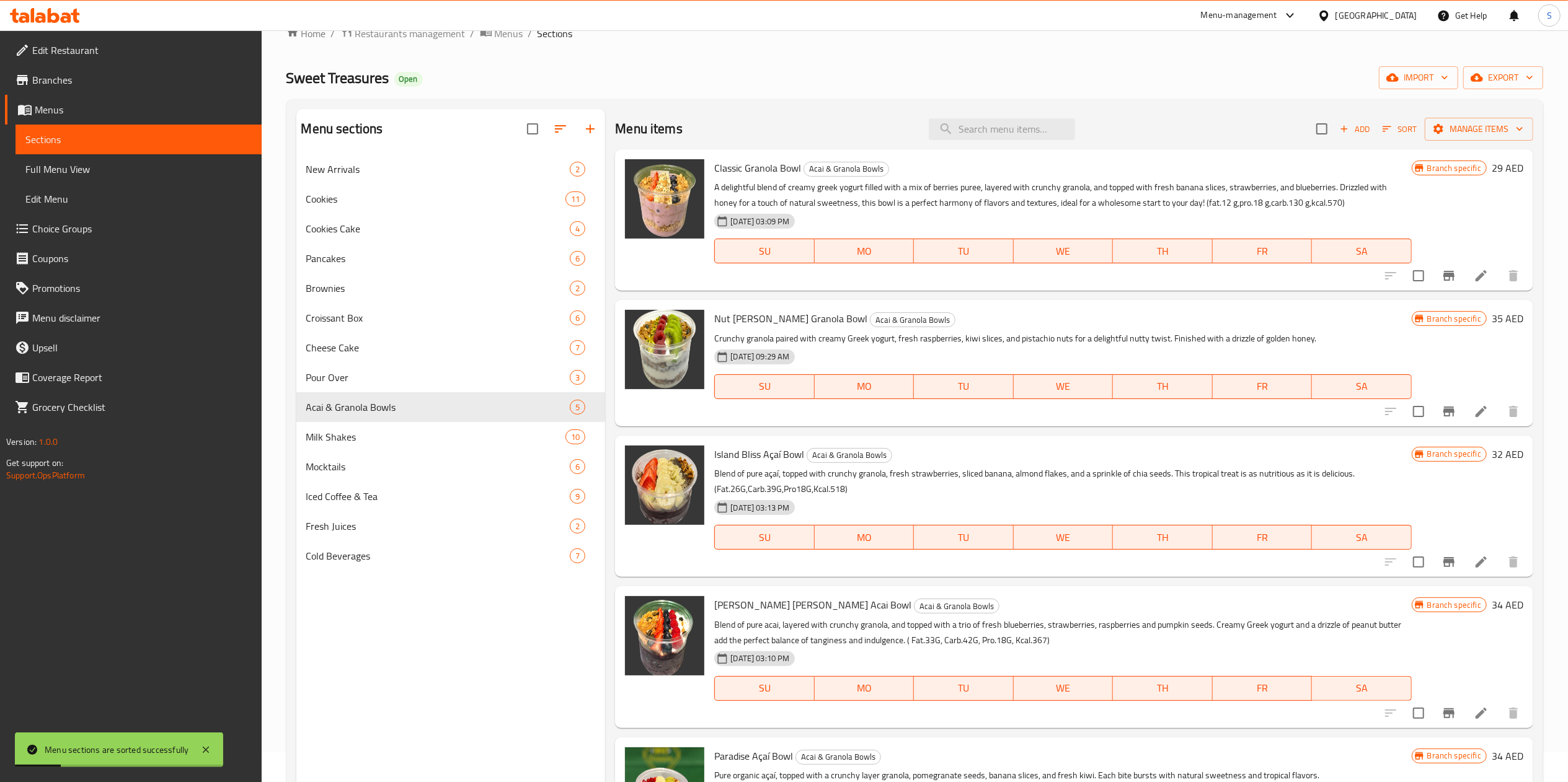
scroll to position [174, 0]
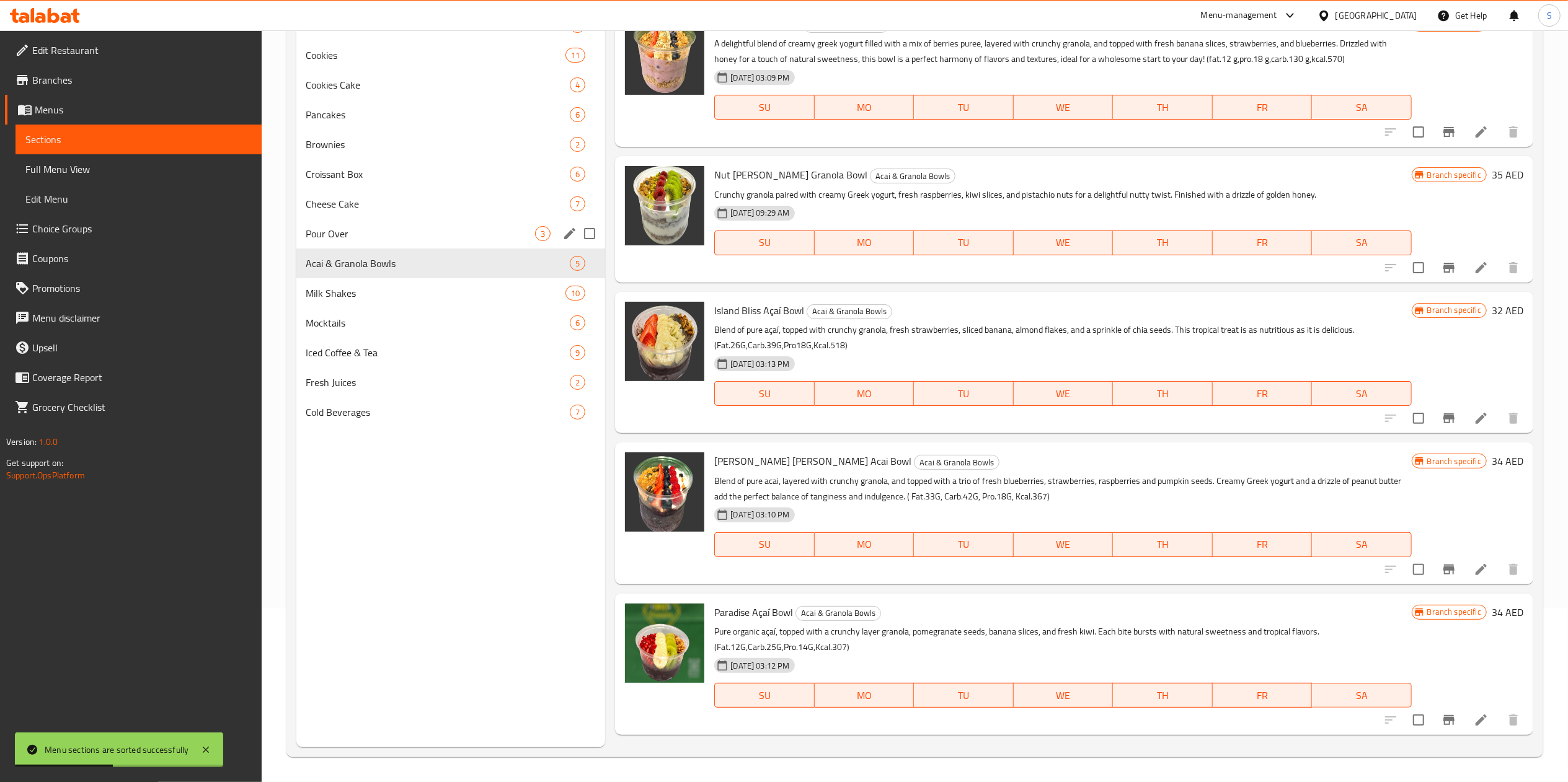
click at [345, 232] on span "Pour Over" at bounding box center [421, 234] width 230 height 15
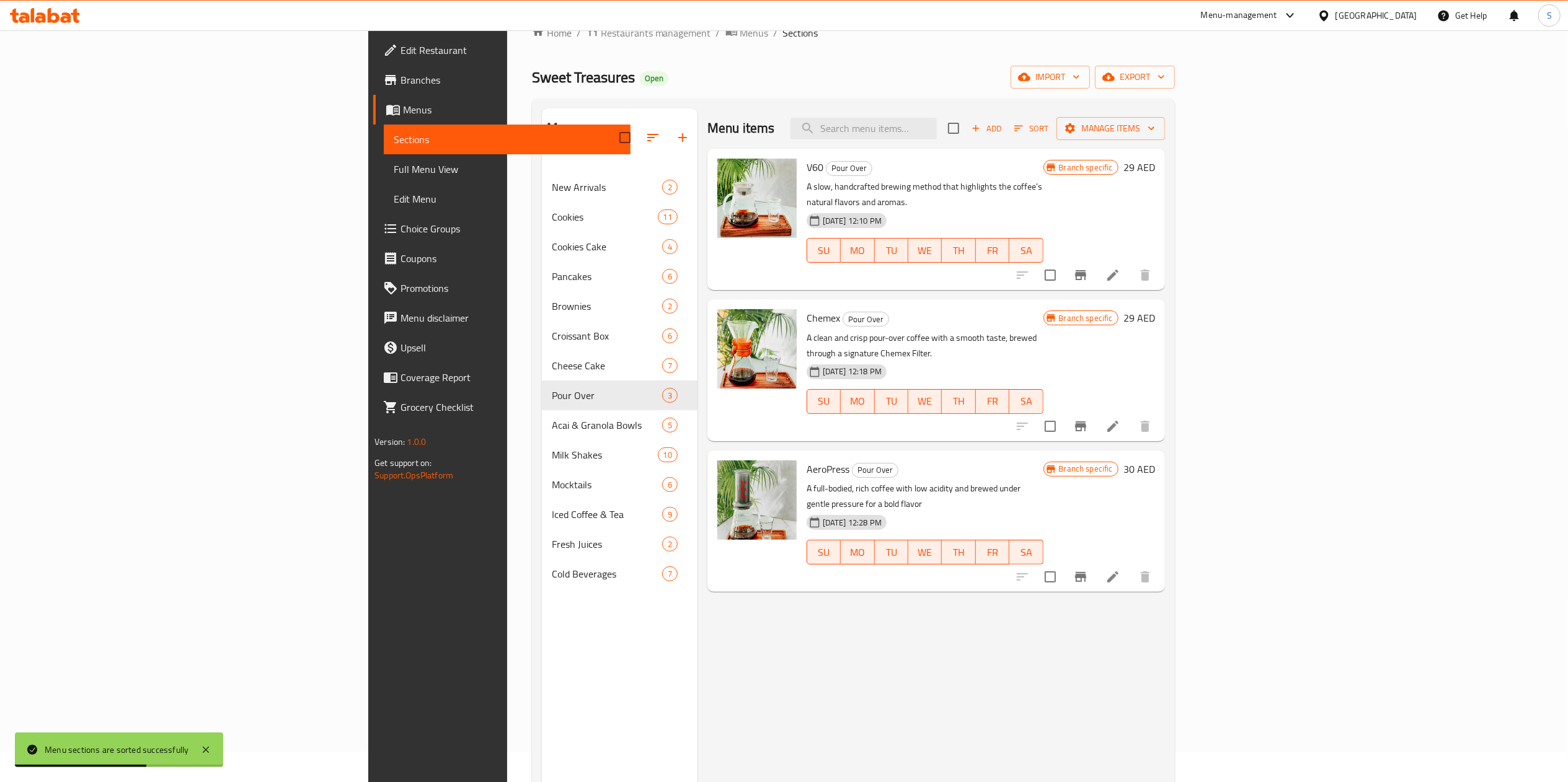
scroll to position [28, 0]
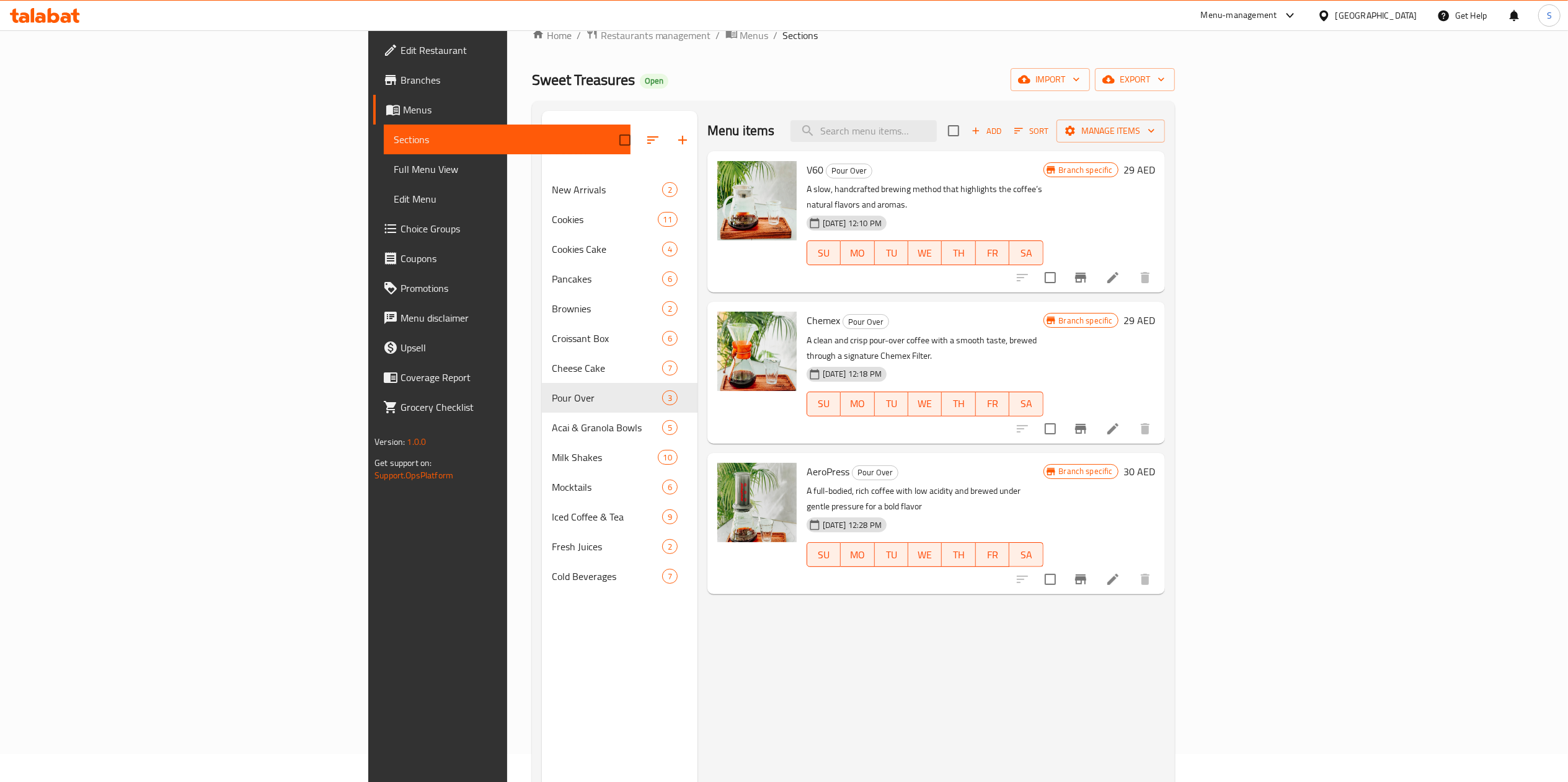
click at [645, 133] on icon "button" at bounding box center [653, 140] width 15 height 15
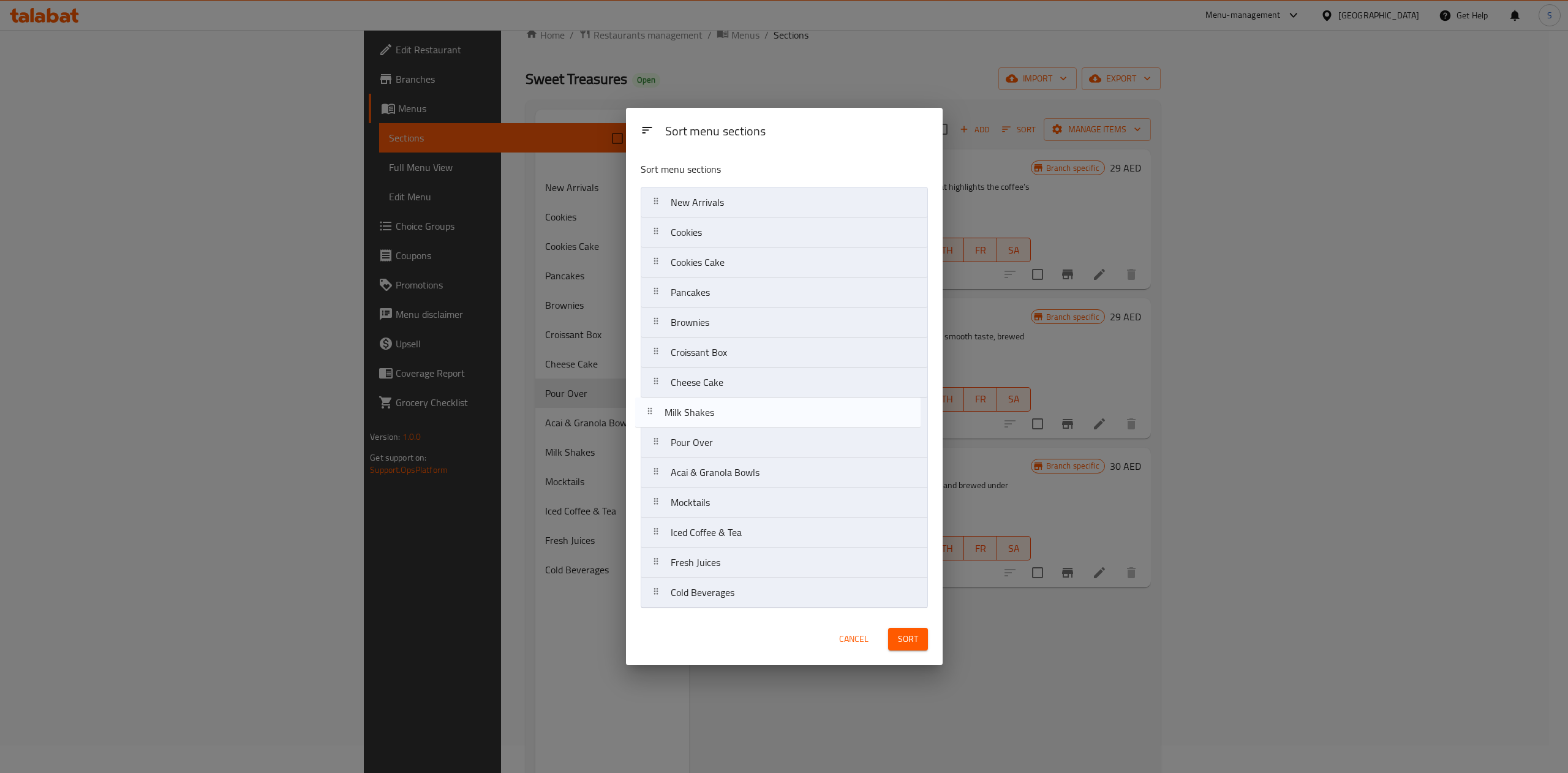
drag, startPoint x: 713, startPoint y: 483, endPoint x: 707, endPoint y: 419, distance: 64.3
click at [707, 419] on nav "New Arrivals Cookies Cookies Cake Pancakes Brownies Croissant Box Cheese Cake P…" at bounding box center [784, 398] width 287 height 422
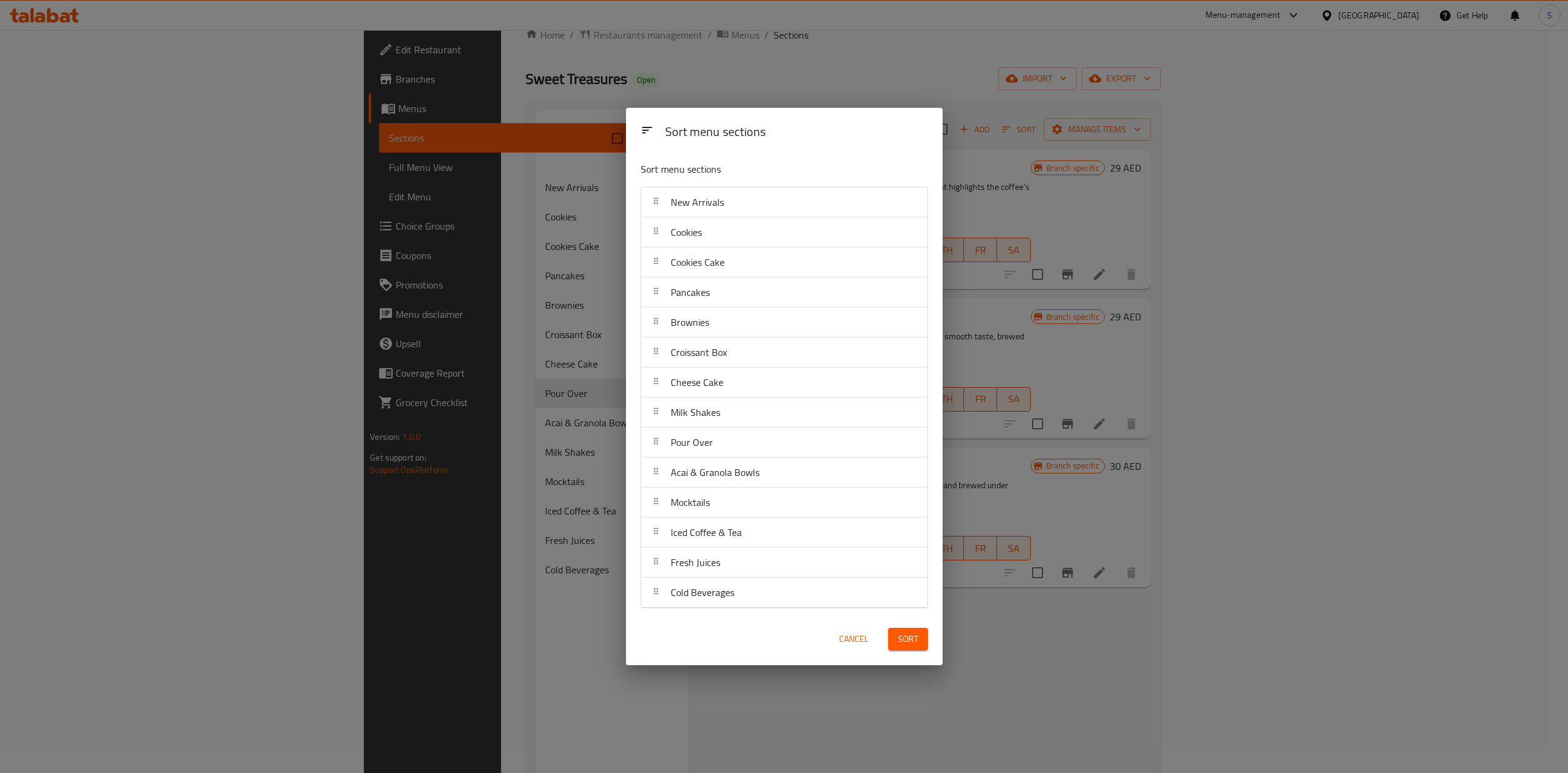
click at [892, 639] on button "Sort" at bounding box center [908, 639] width 40 height 23
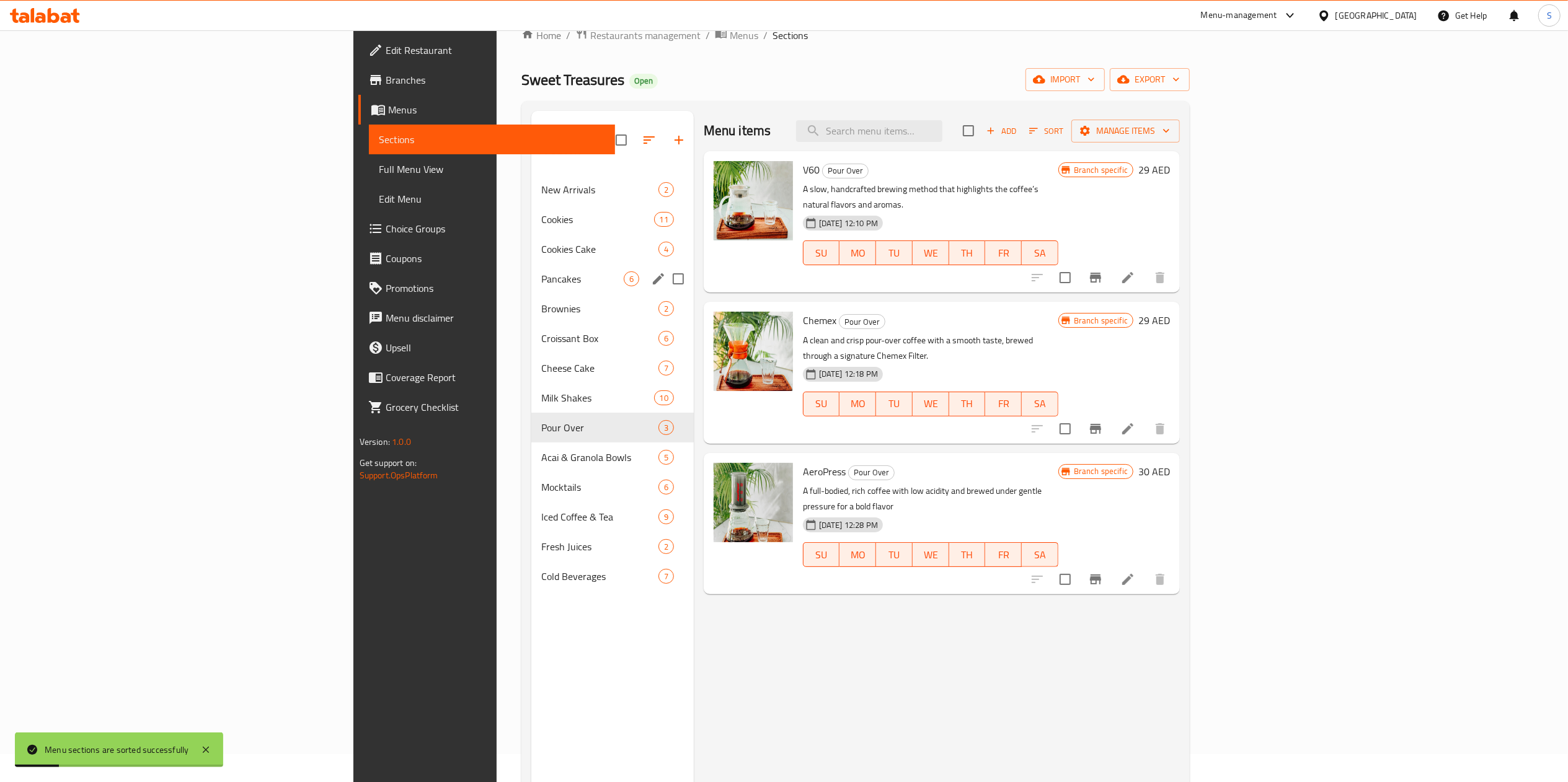
click at [541, 301] on span "Brownies" at bounding box center [599, 308] width 116 height 15
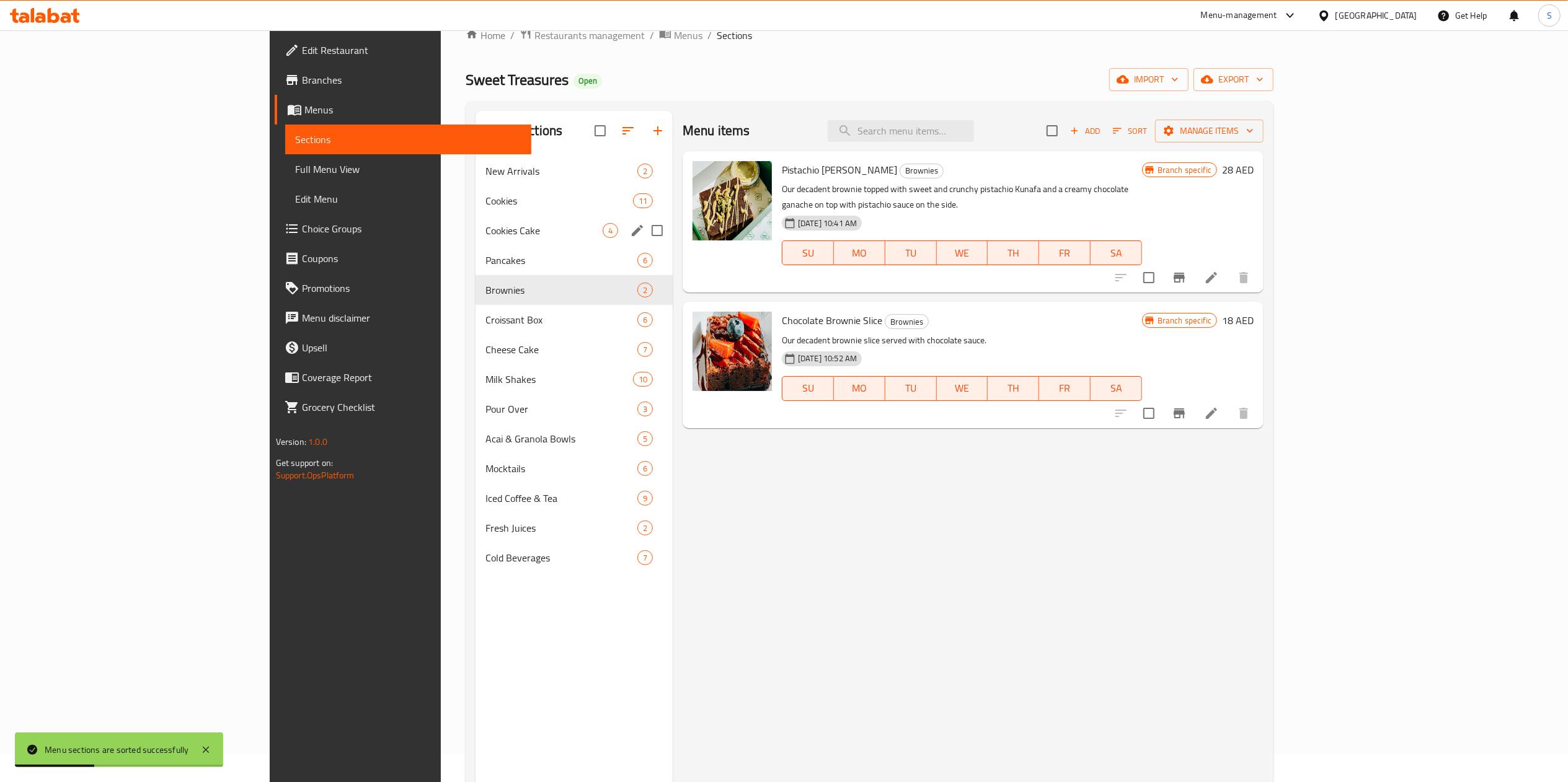
click at [485, 227] on span "Cookies Cake" at bounding box center [544, 230] width 117 height 15
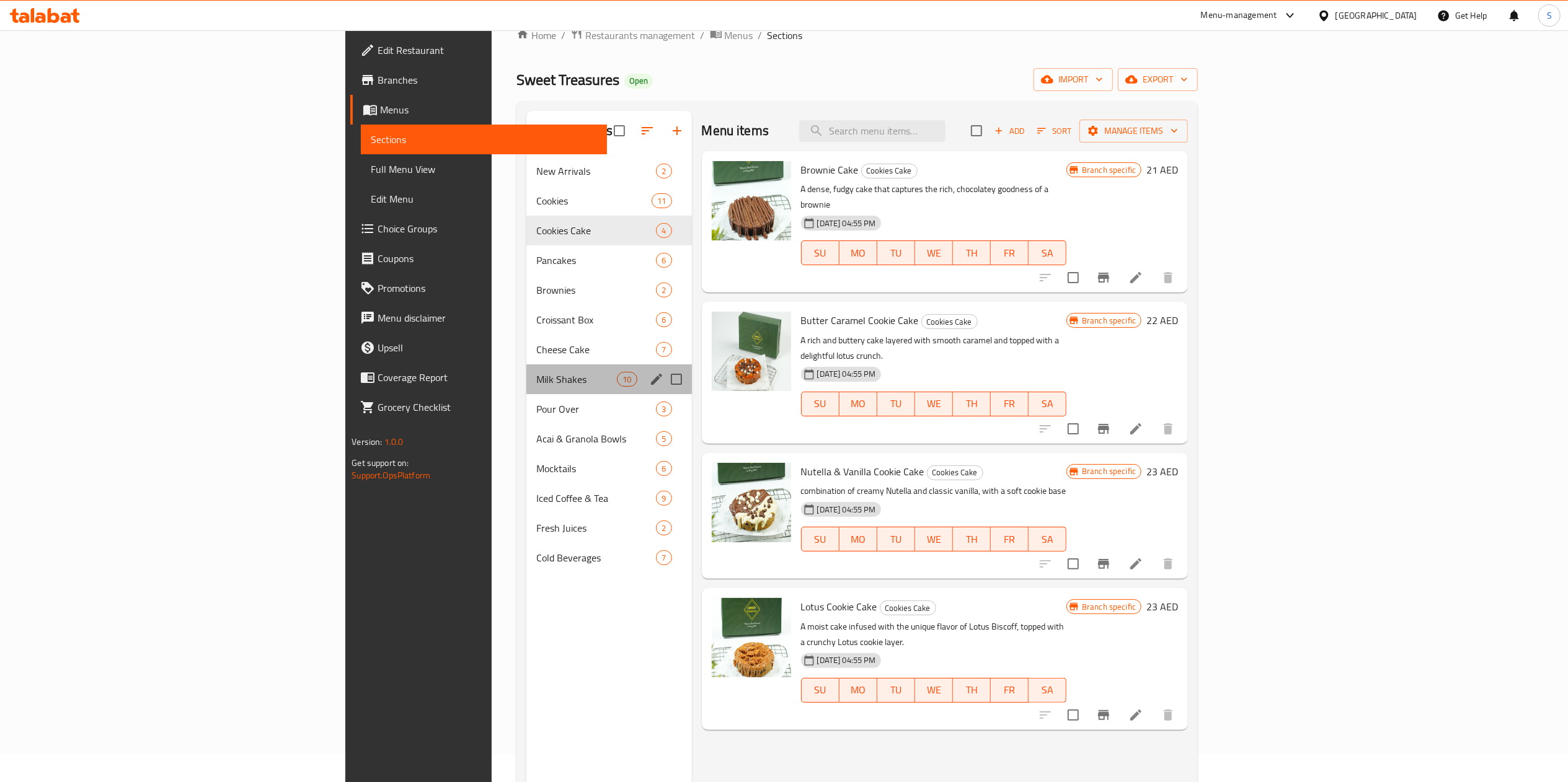
click at [526, 364] on div "Milk Shakes 10" at bounding box center [609, 379] width 165 height 30
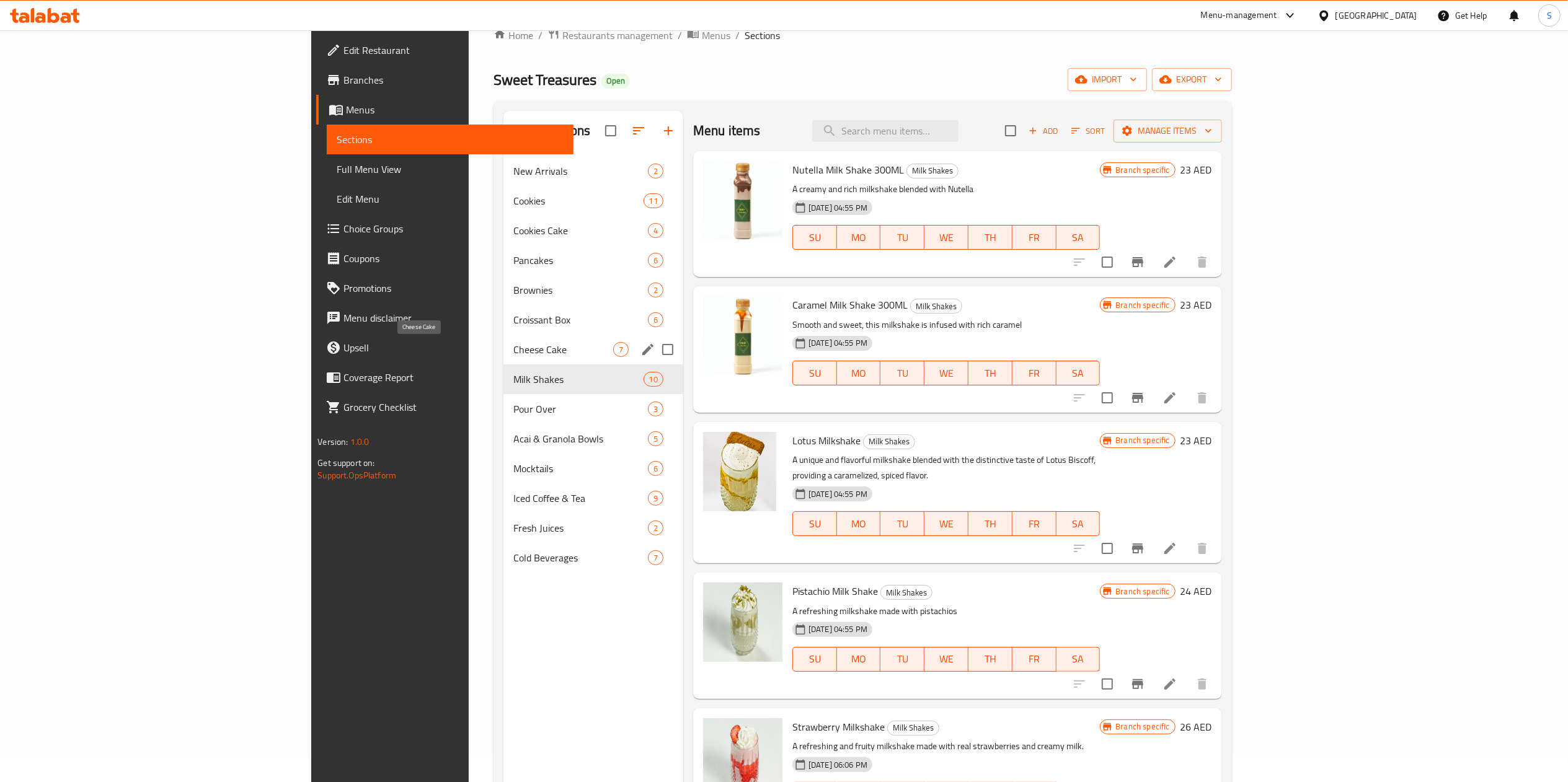
click at [513, 347] on span "Cheese Cake" at bounding box center [563, 349] width 99 height 15
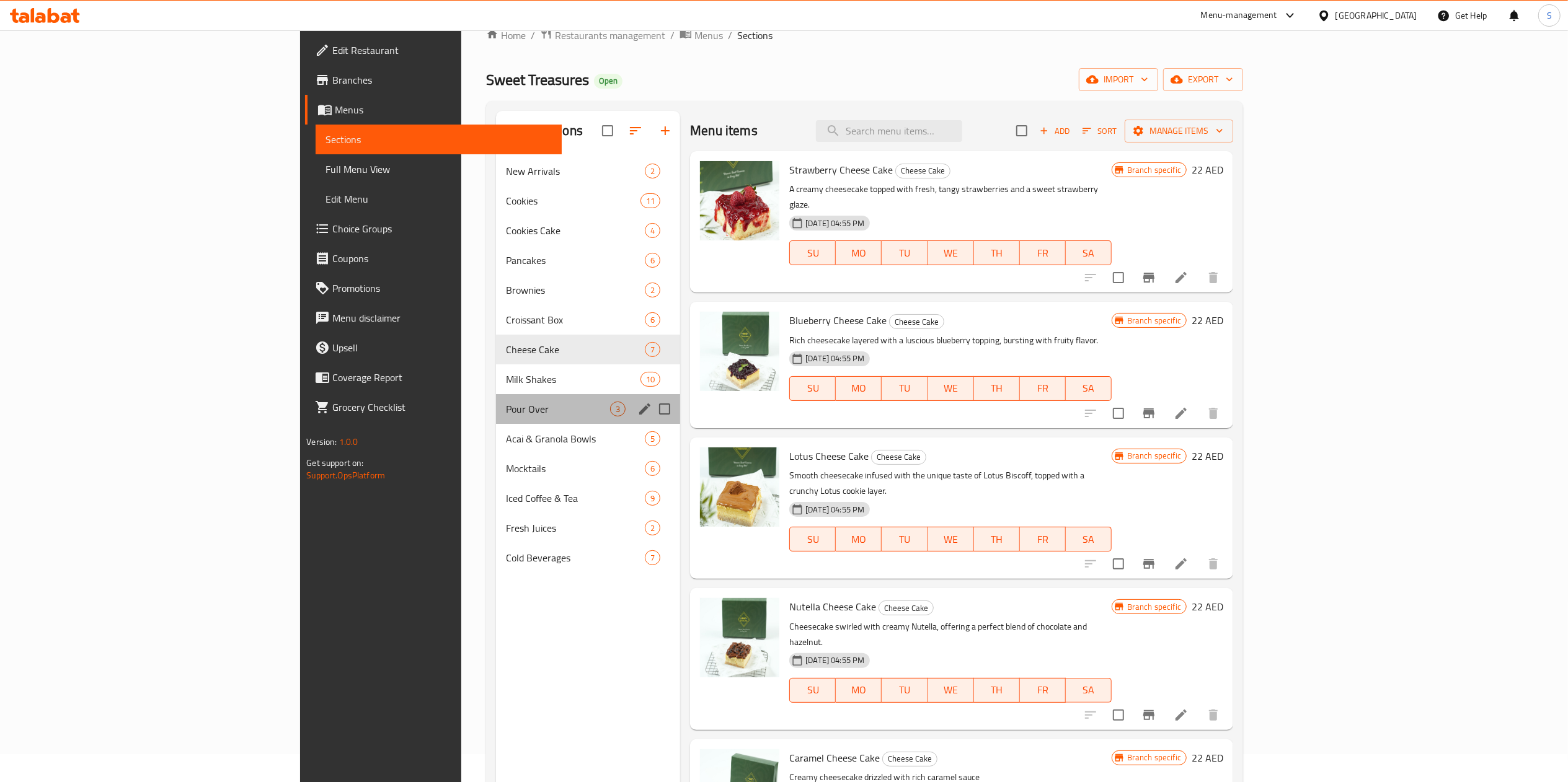
click at [496, 396] on div "Pour Over 3" at bounding box center [588, 409] width 184 height 30
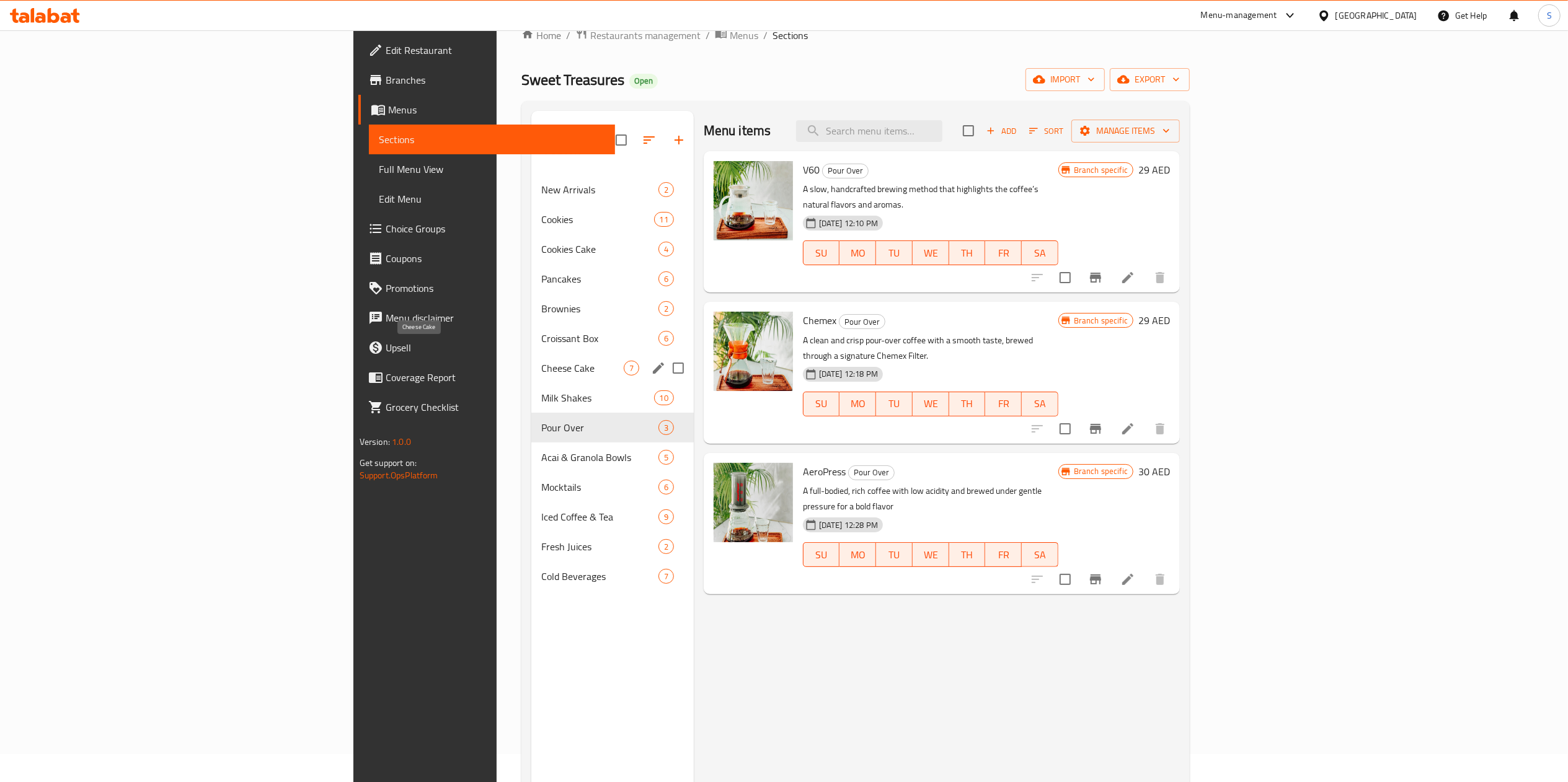
click at [541, 361] on span "Cheese Cake" at bounding box center [582, 368] width 82 height 15
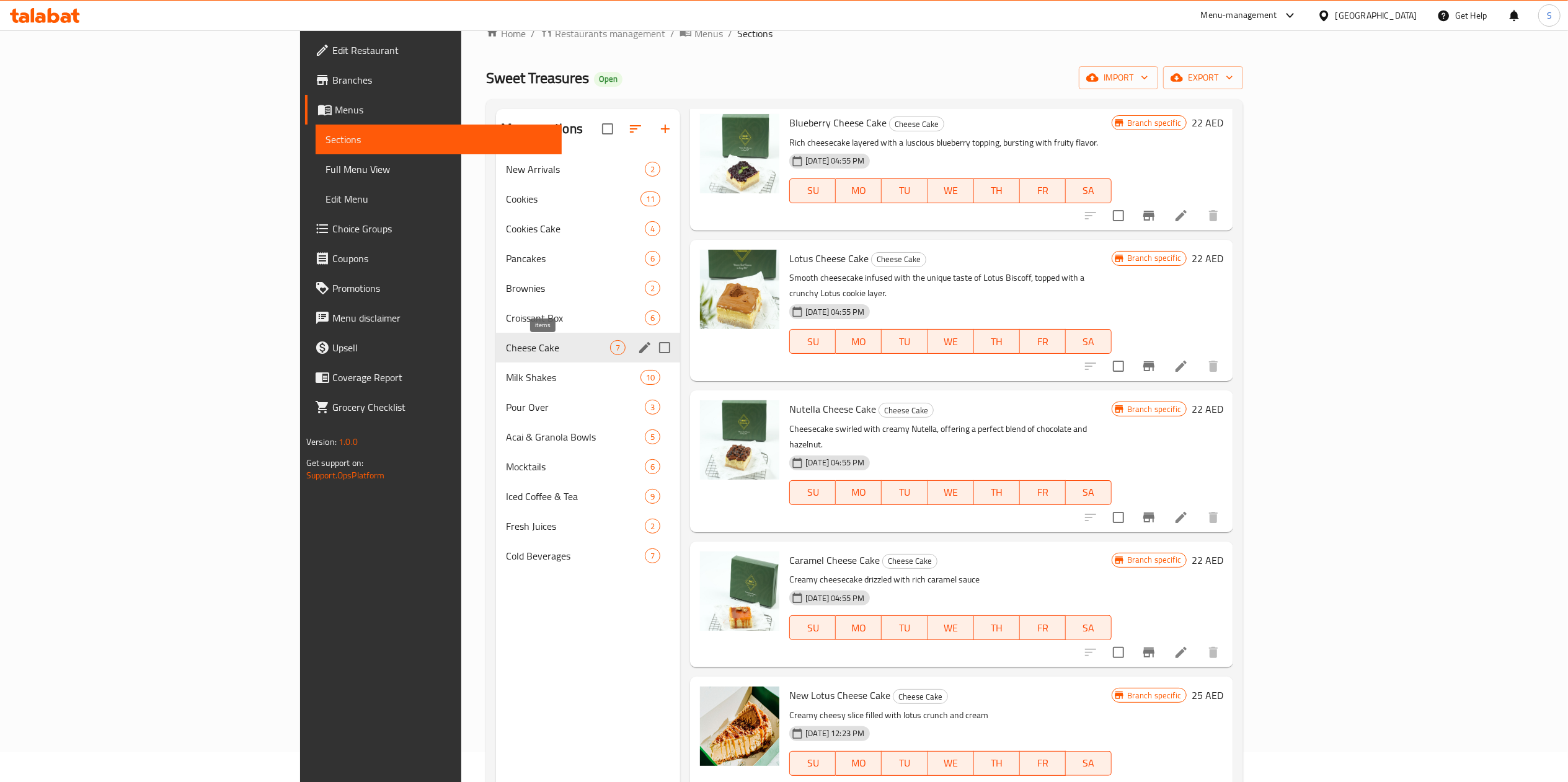
scroll to position [23, 0]
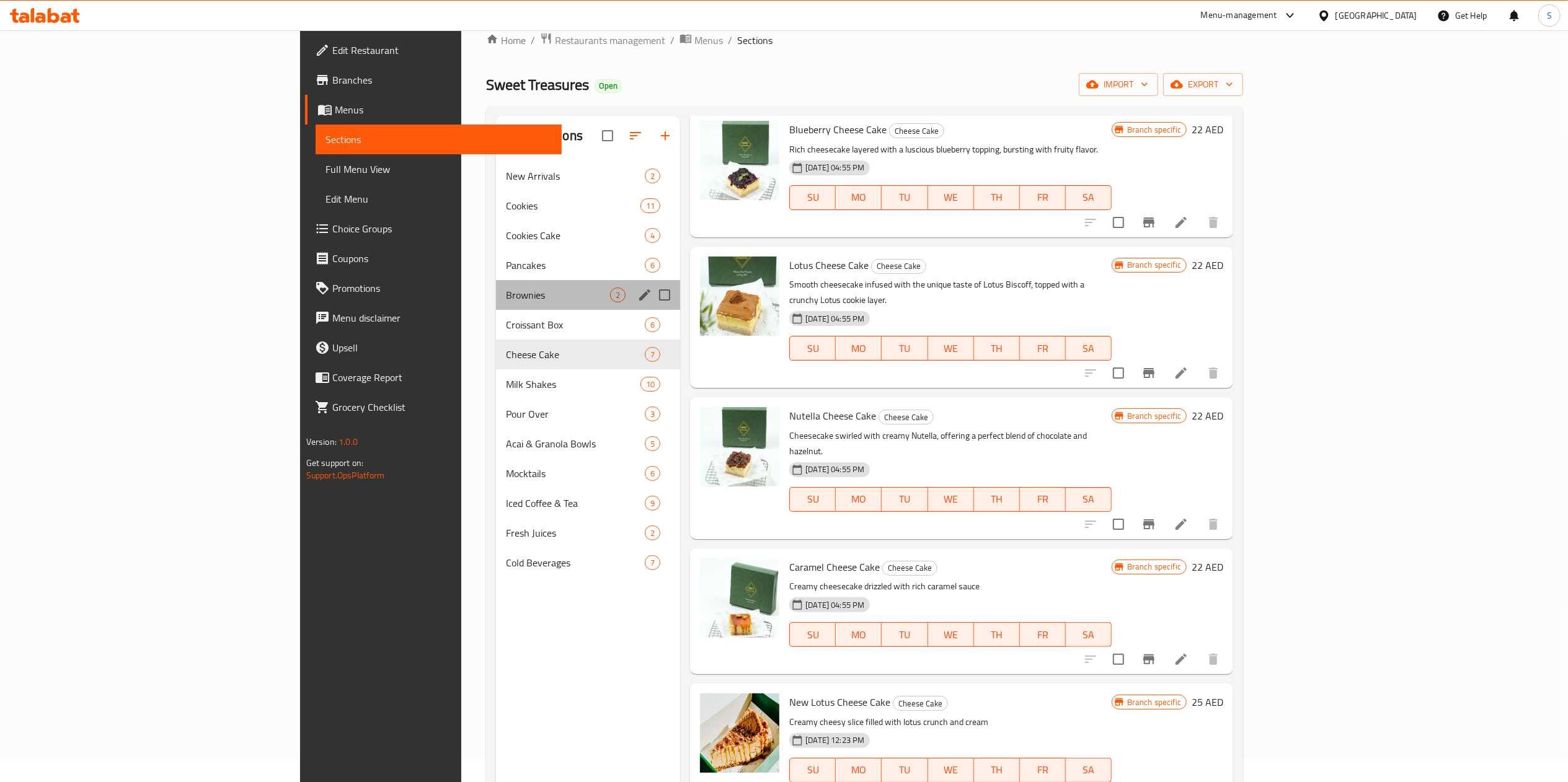
click at [496, 304] on div "Brownies 2" at bounding box center [588, 295] width 184 height 30
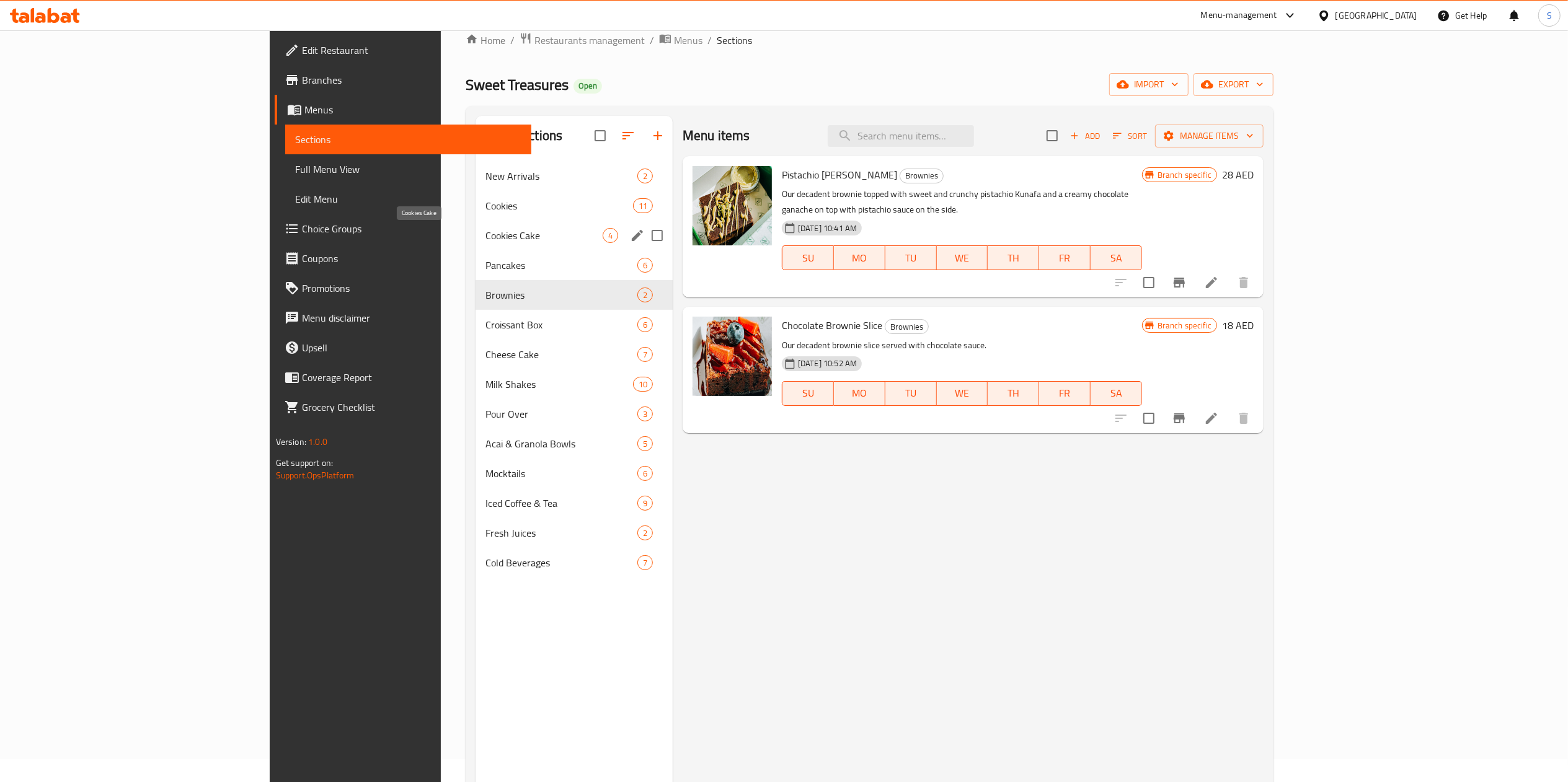
click at [485, 238] on span "Cookies Cake" at bounding box center [544, 236] width 117 height 15
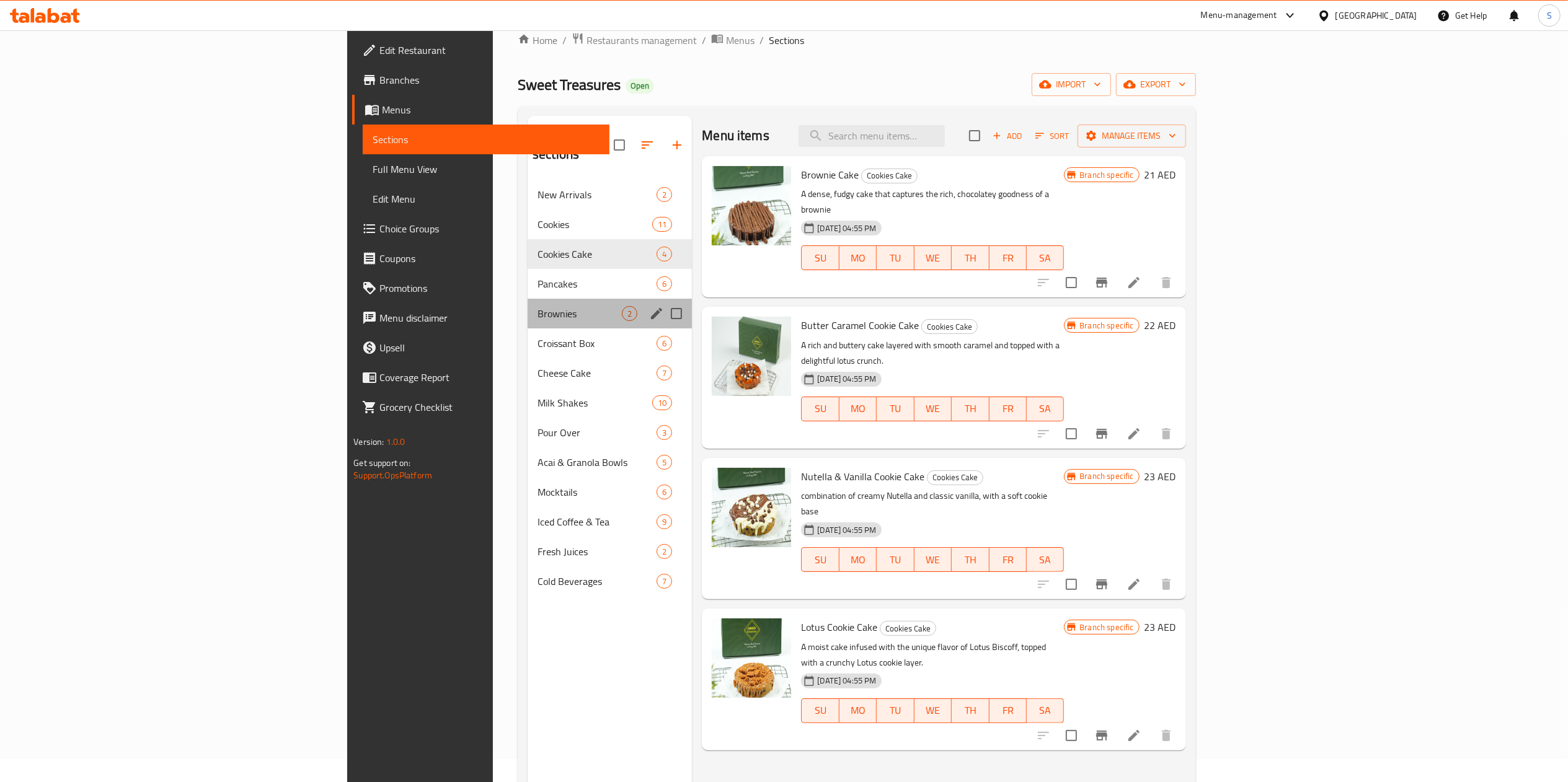
click at [528, 299] on div "Brownies 2" at bounding box center [610, 314] width 164 height 30
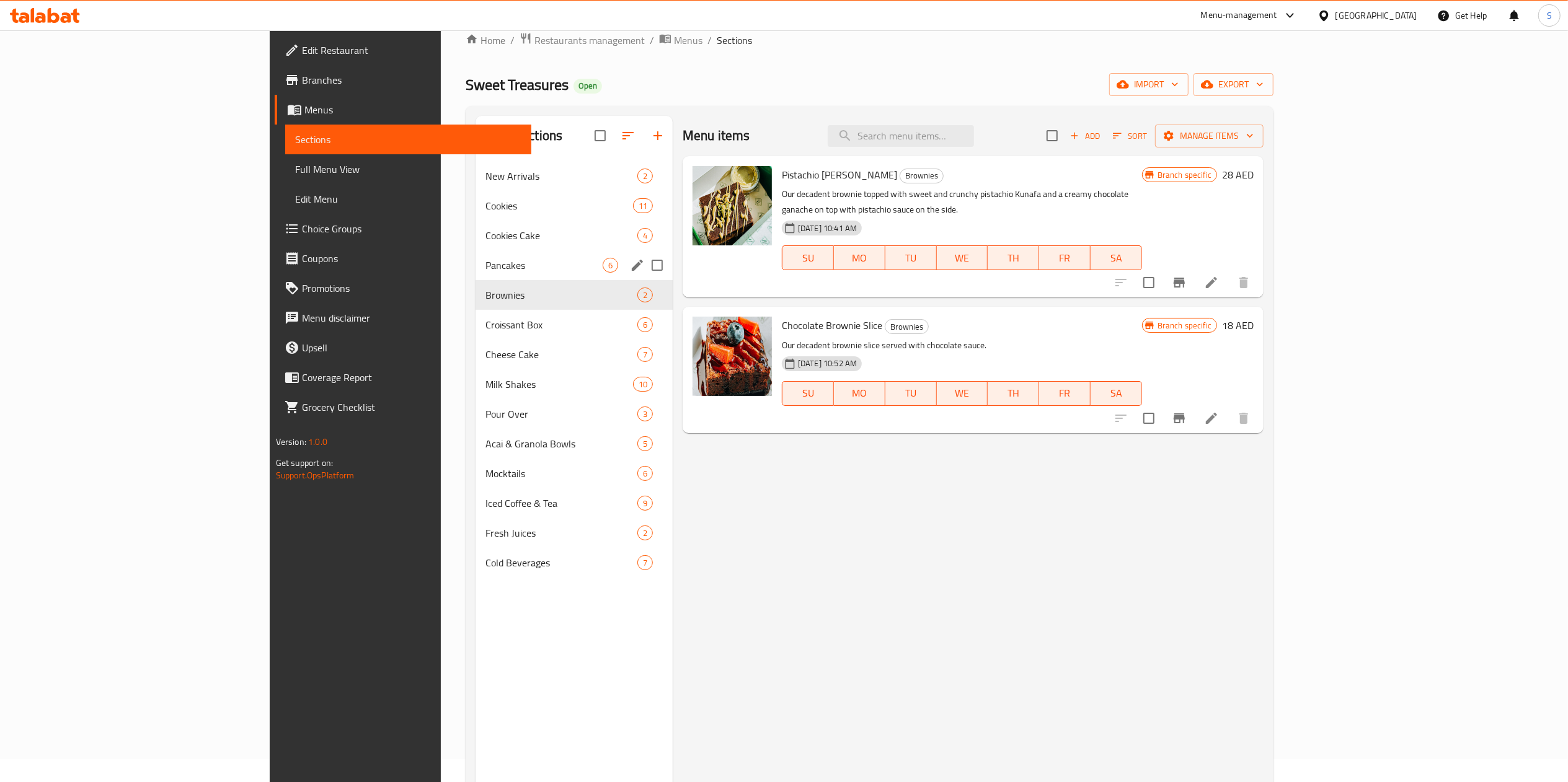
click at [485, 264] on span "Pancakes" at bounding box center [544, 265] width 117 height 15
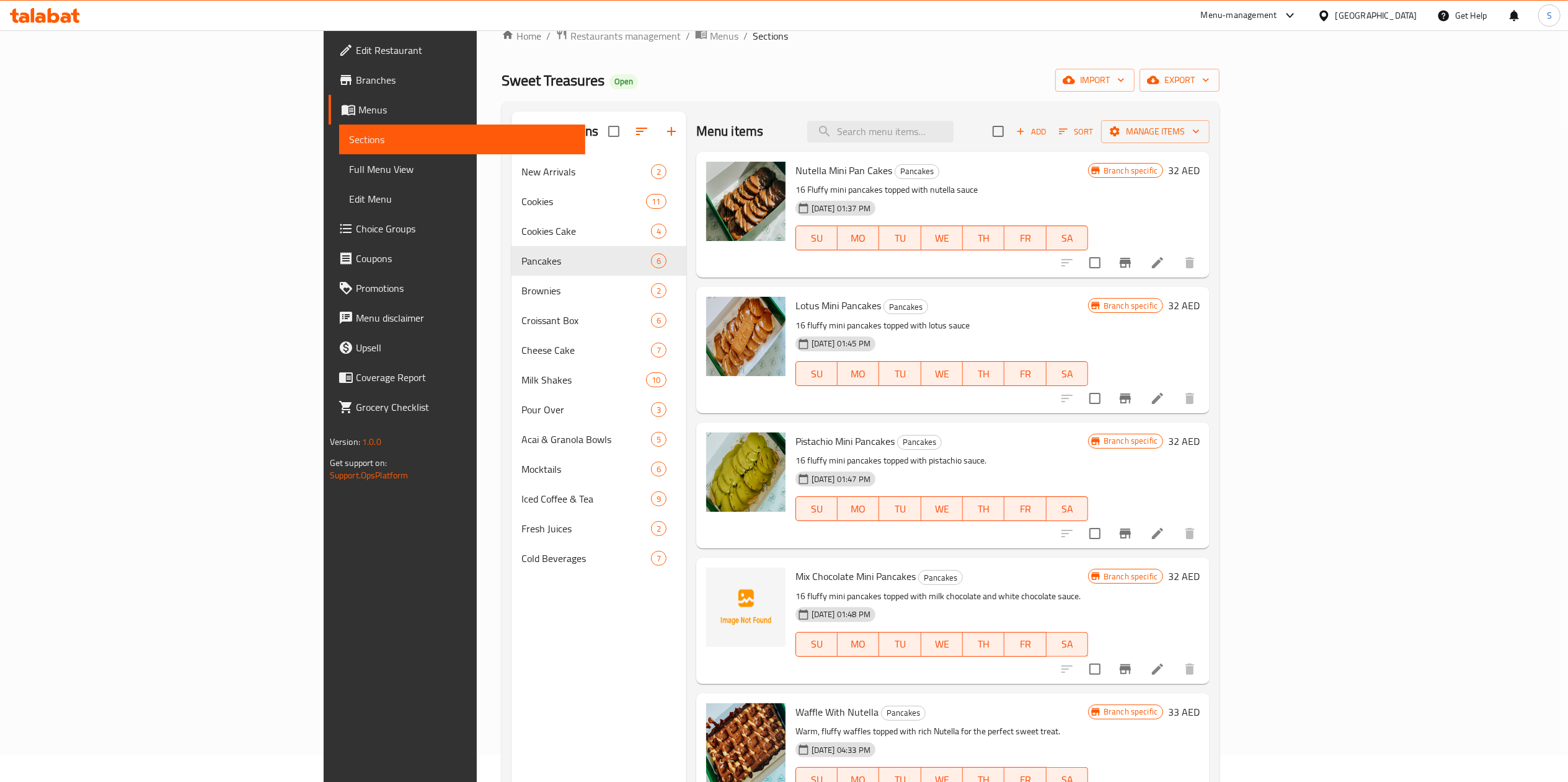
scroll to position [1, 0]
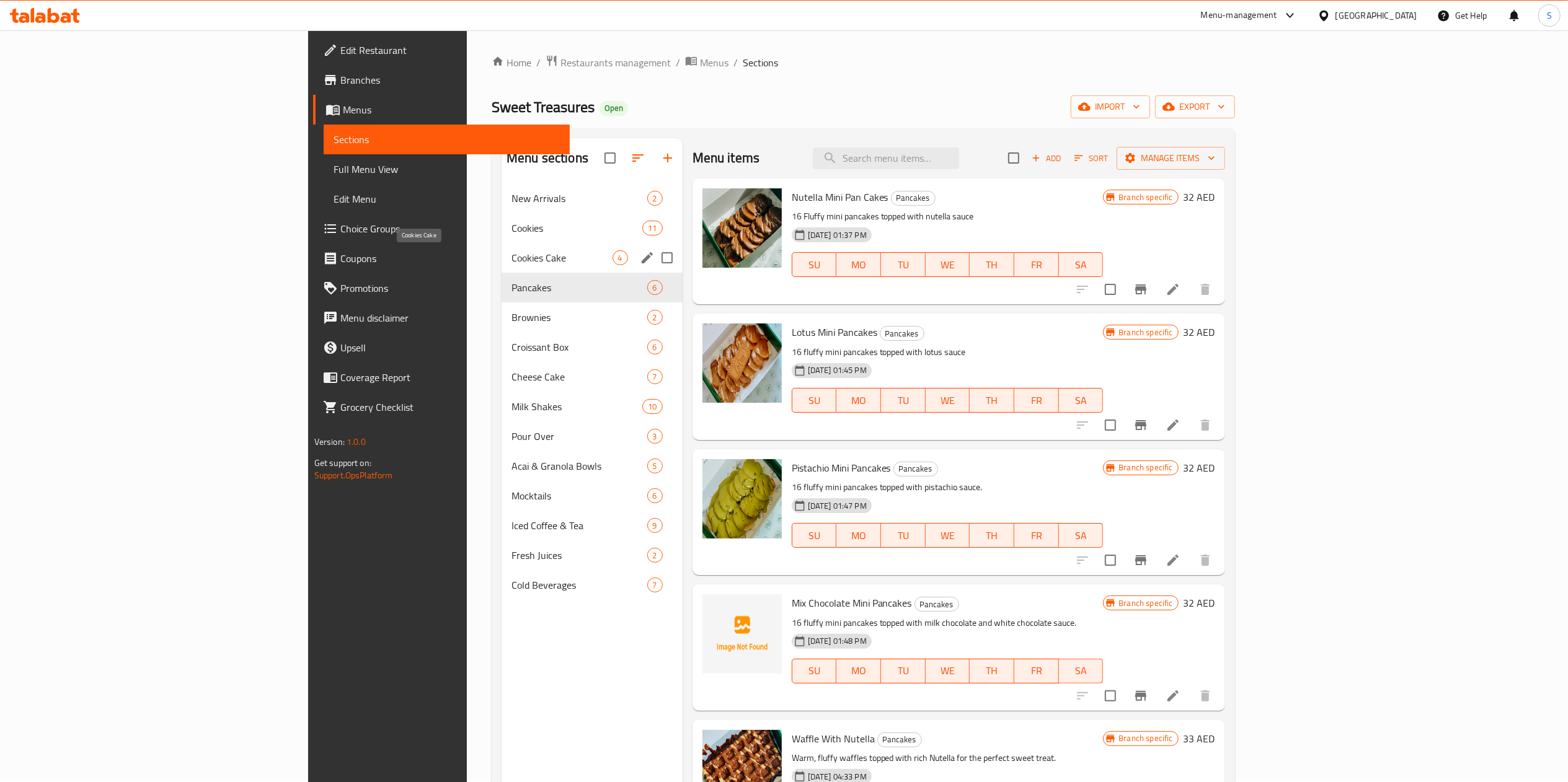
click at [511, 259] on span "Cookies Cake" at bounding box center [561, 258] width 101 height 15
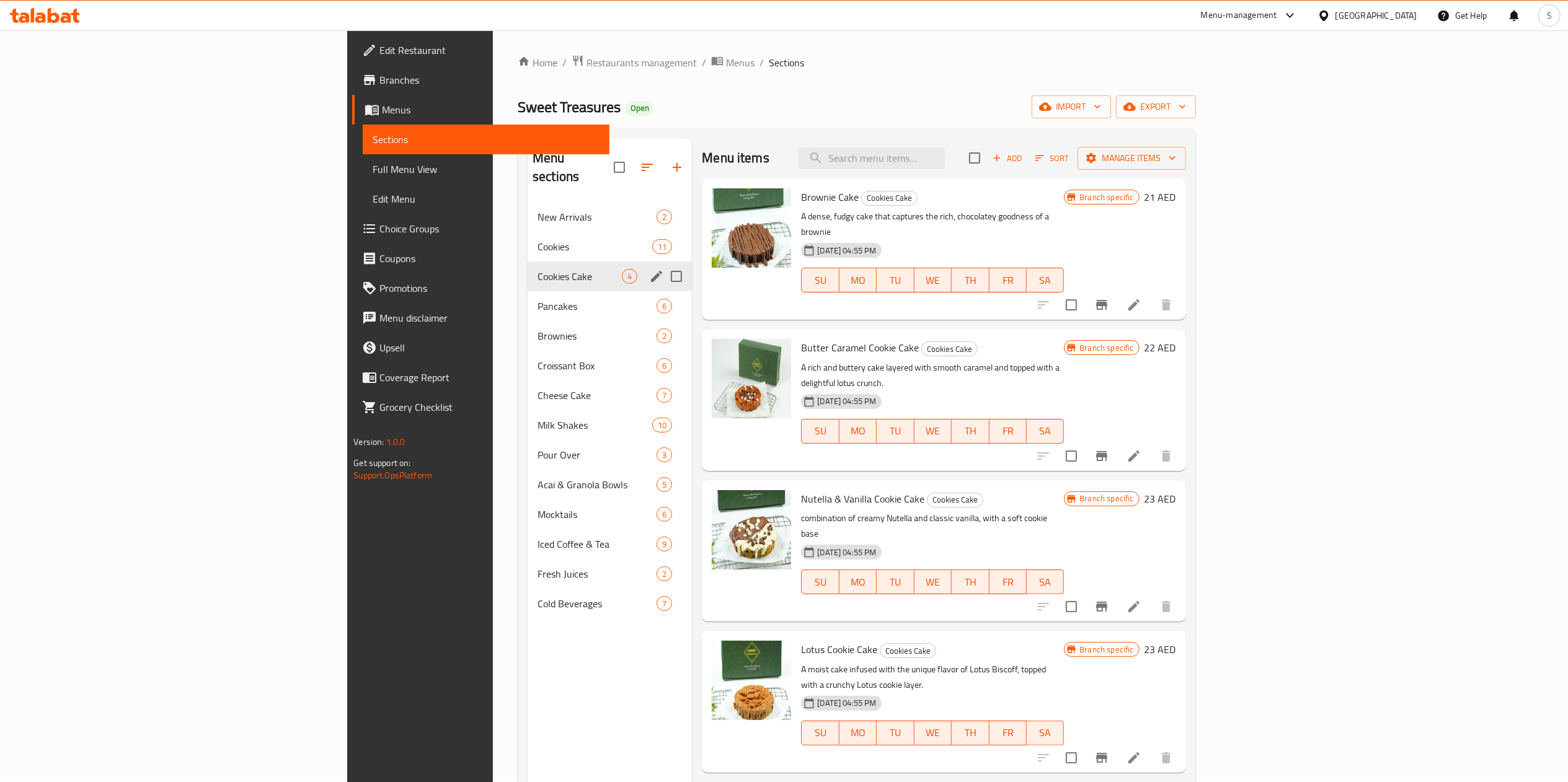
click at [528, 242] on div "Cookies 11" at bounding box center [610, 247] width 164 height 30
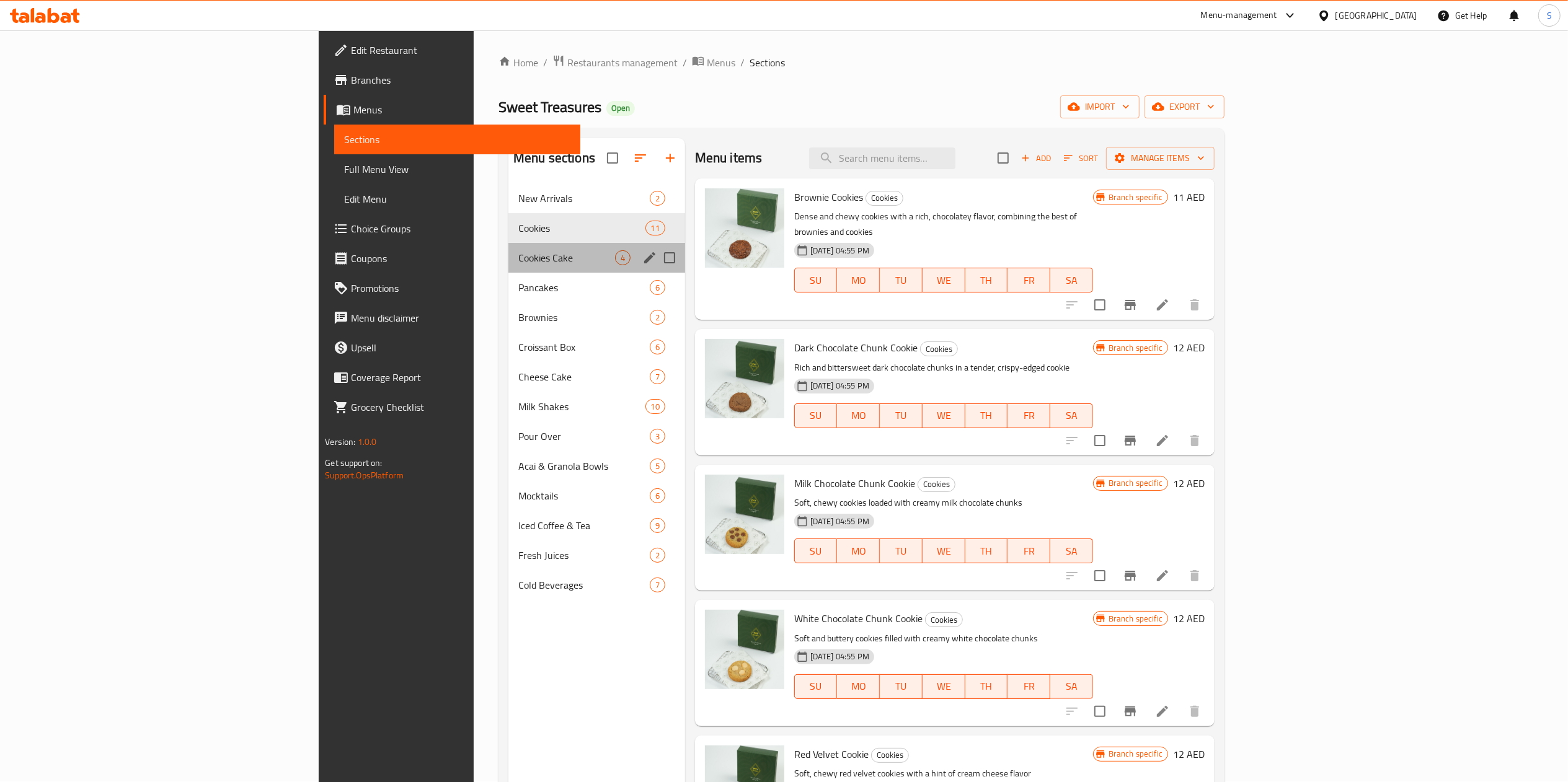
click at [519, 252] on span "Cookies Cake" at bounding box center [567, 258] width 97 height 15
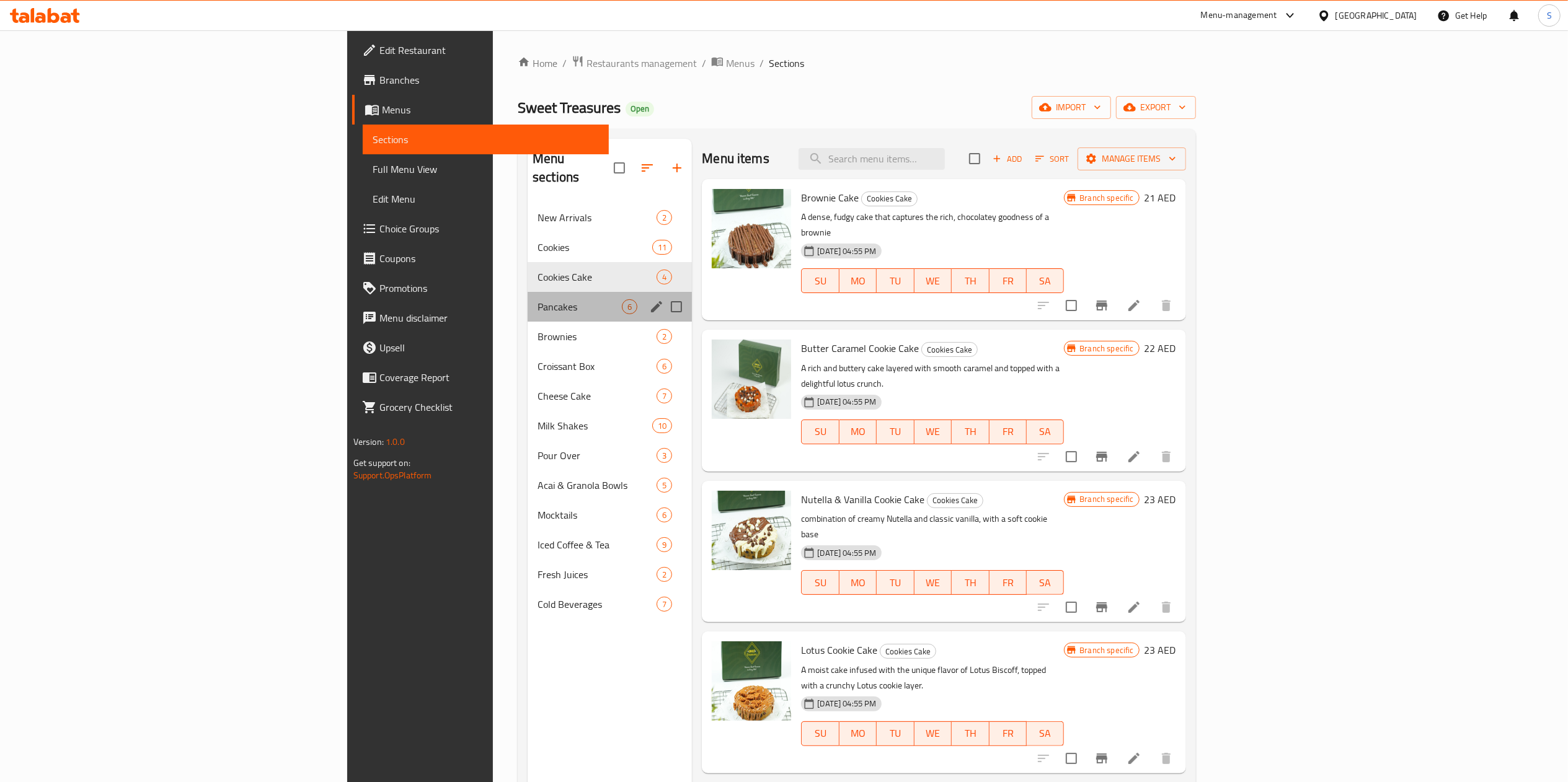
click at [528, 292] on div "Pancakes 6" at bounding box center [610, 307] width 164 height 30
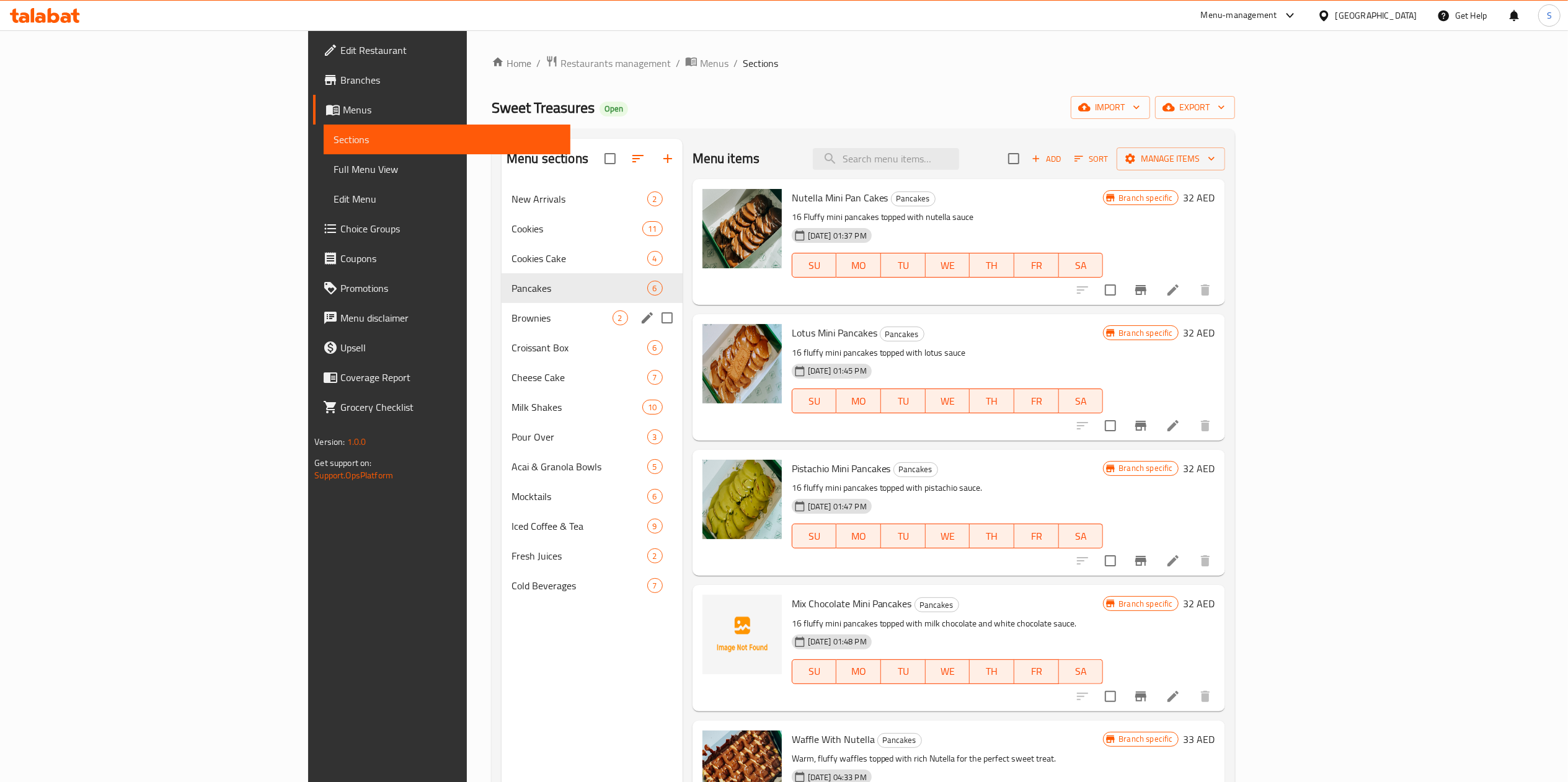
click at [511, 317] on span "Brownies" at bounding box center [561, 317] width 101 height 15
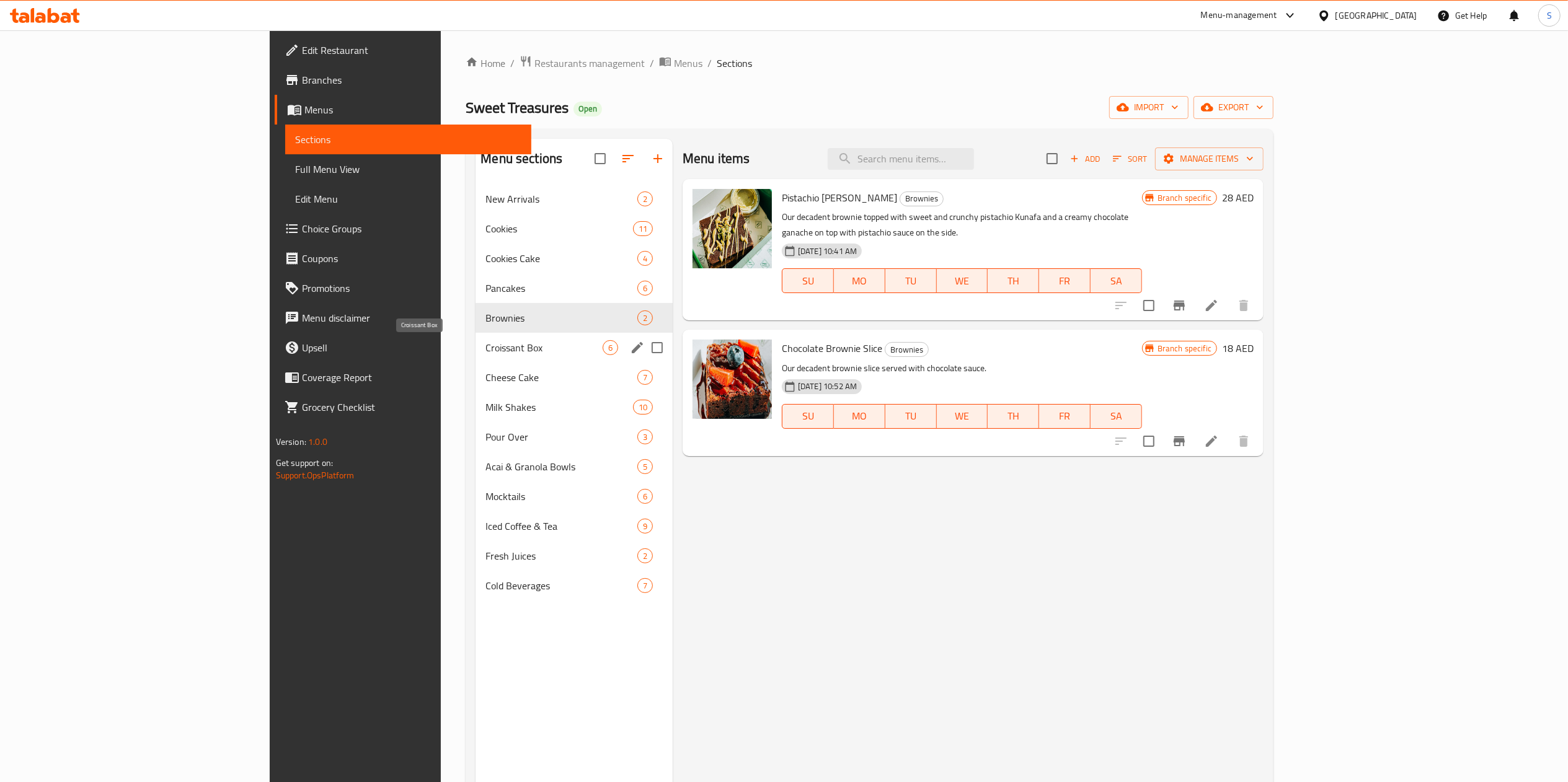
click at [485, 345] on span "Croissant Box" at bounding box center [544, 347] width 117 height 15
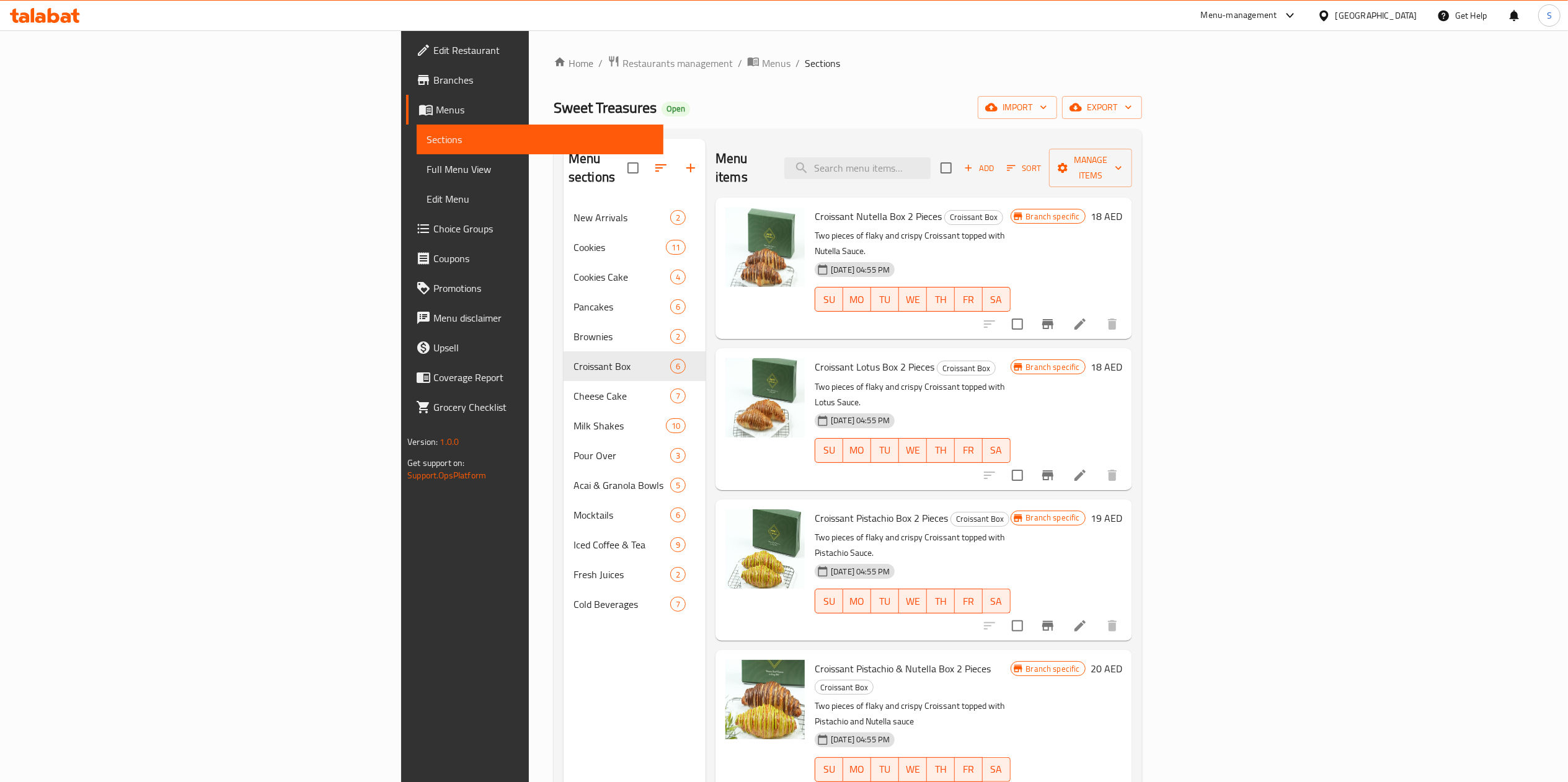
scroll to position [60, 0]
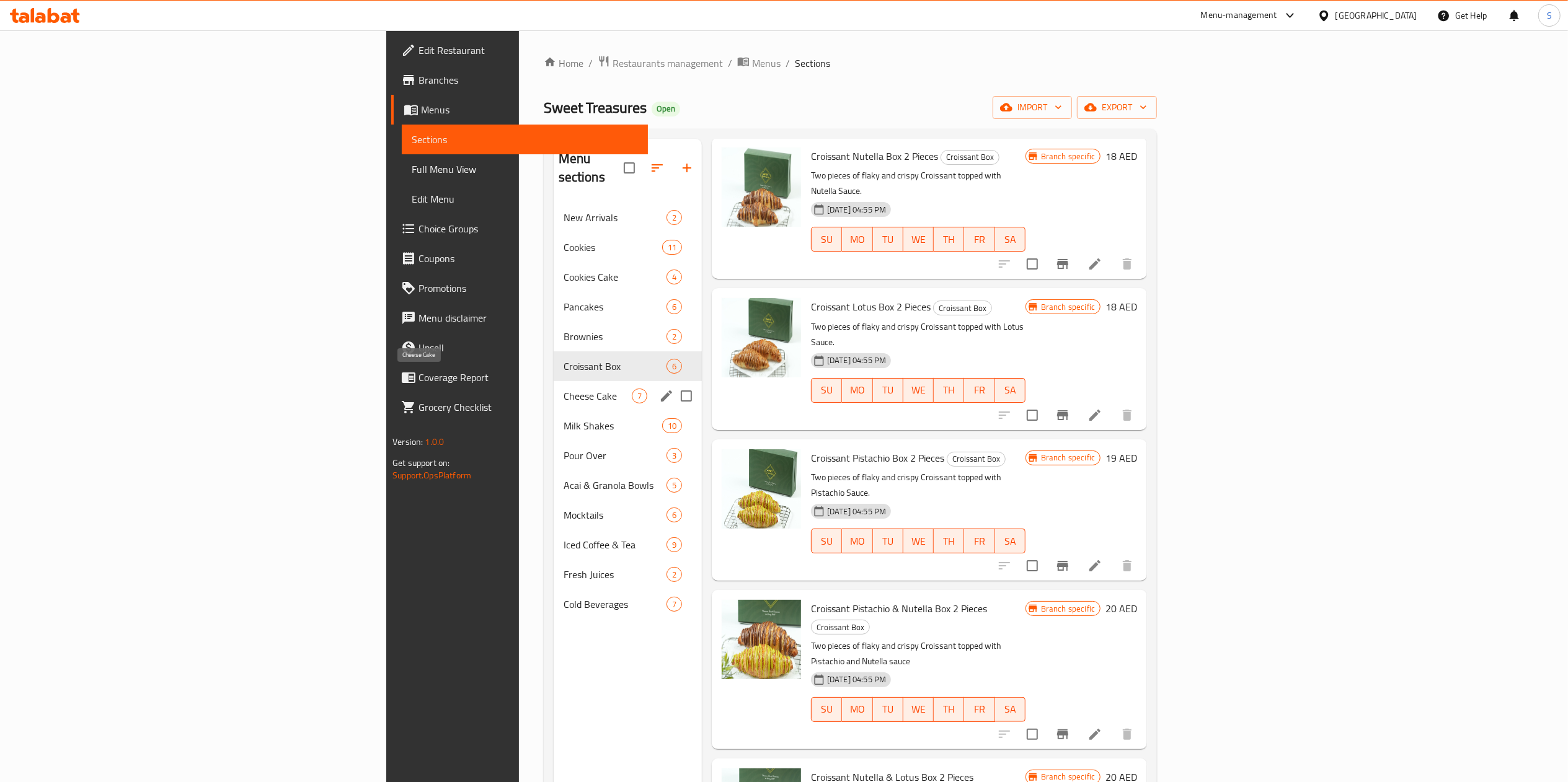
click at [563, 388] on span "Cheese Cake" at bounding box center [597, 396] width 68 height 15
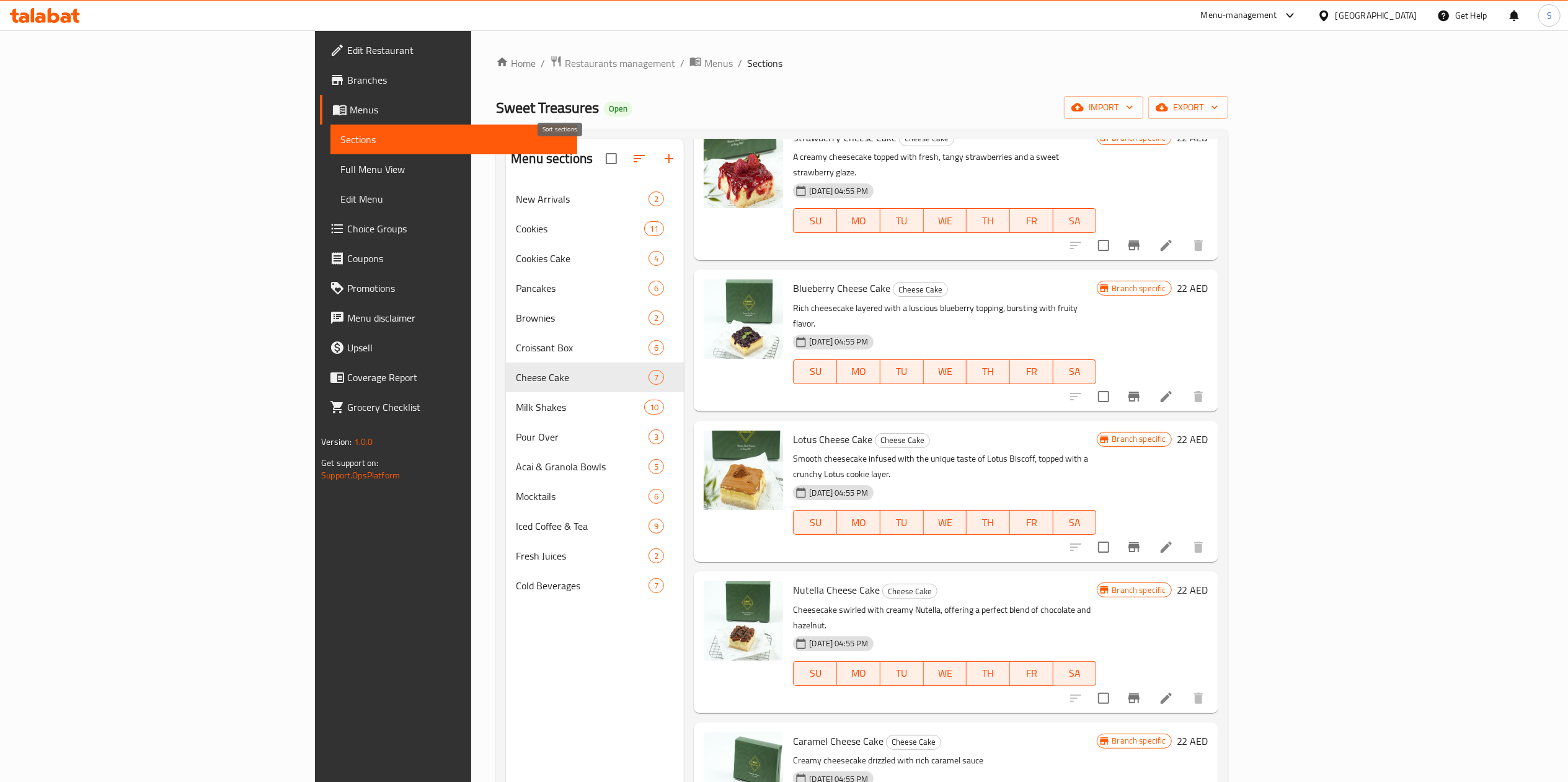
click at [632, 154] on icon "button" at bounding box center [639, 158] width 15 height 15
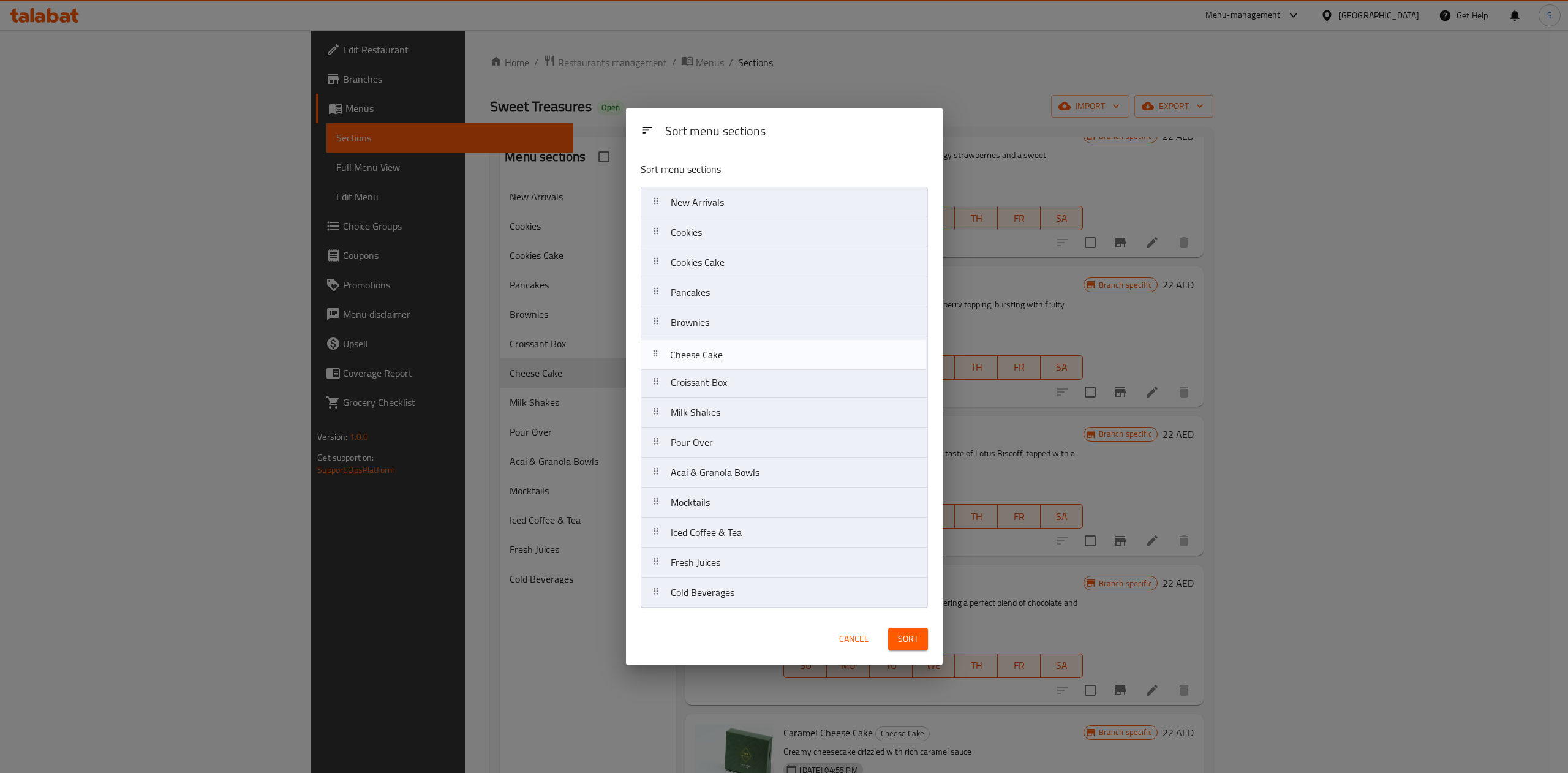
drag, startPoint x: 719, startPoint y: 389, endPoint x: 718, endPoint y: 357, distance: 32.0
click at [718, 357] on nav "New Arrivals Cookies Cookies Cake Pancakes Brownies Croissant Box Cheese Cake M…" at bounding box center [784, 398] width 287 height 422
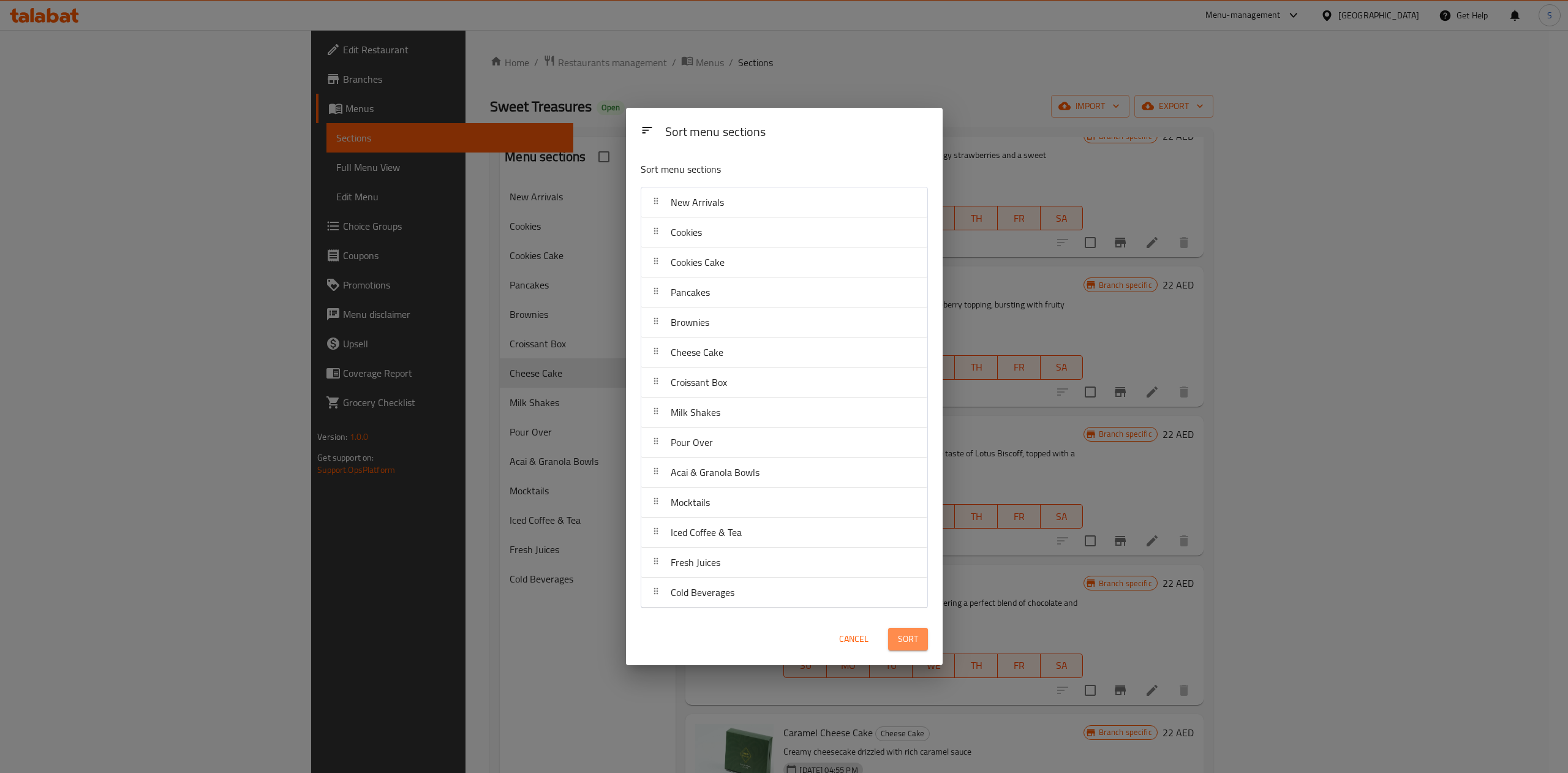
click at [894, 646] on button "Sort" at bounding box center [908, 639] width 40 height 23
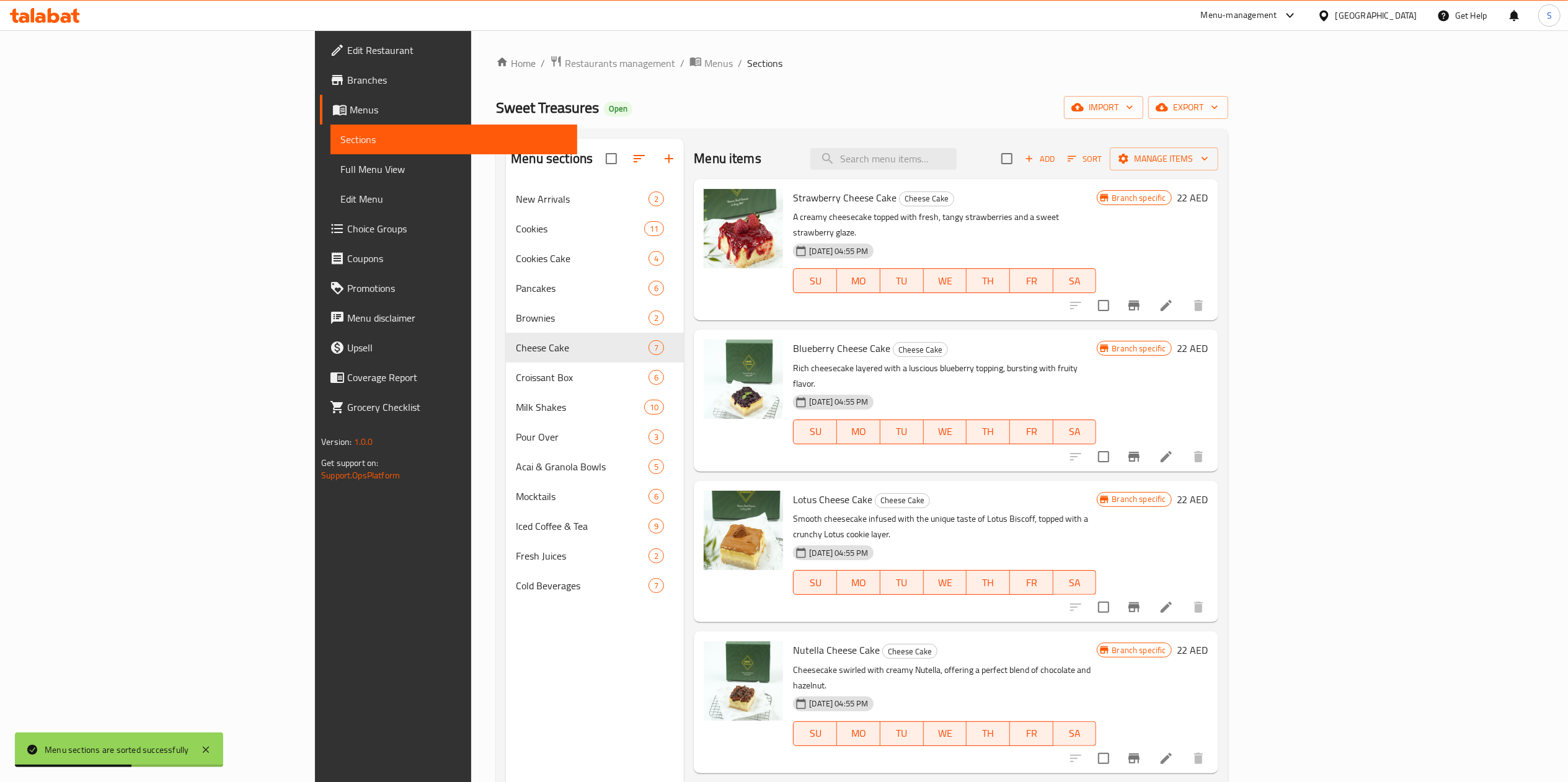
scroll to position [196, 0]
